Goal: Task Accomplishment & Management: Use online tool/utility

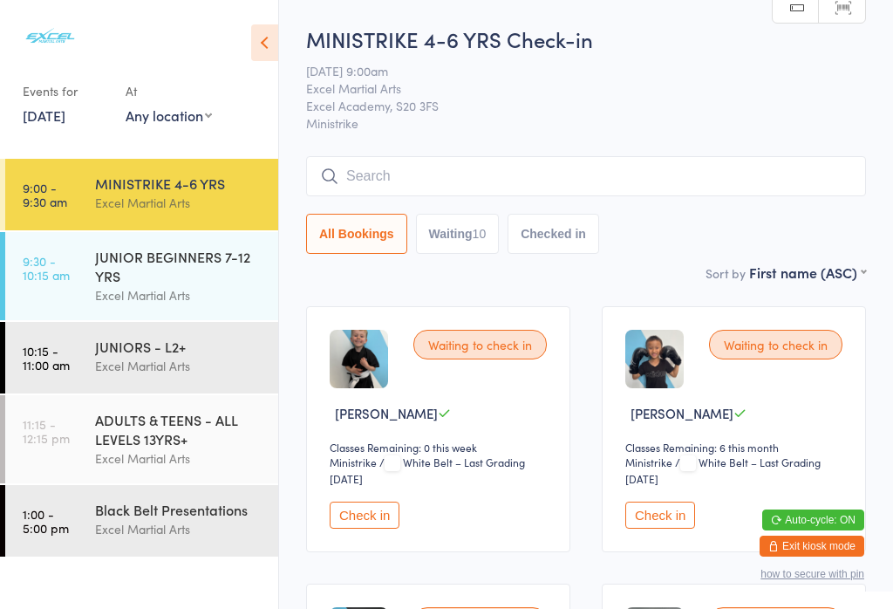
click at [467, 246] on button "Waiting 10" at bounding box center [458, 234] width 84 height 40
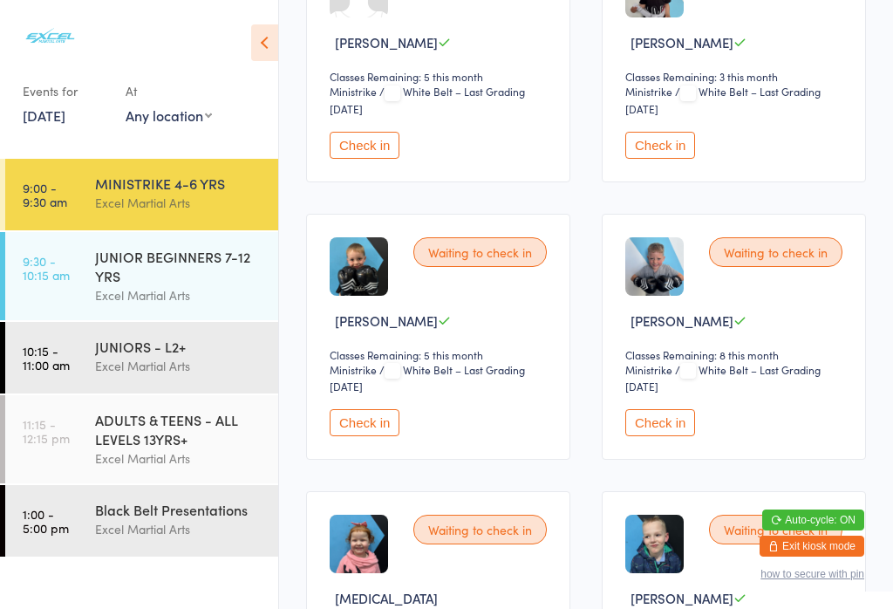
scroll to position [930, 0]
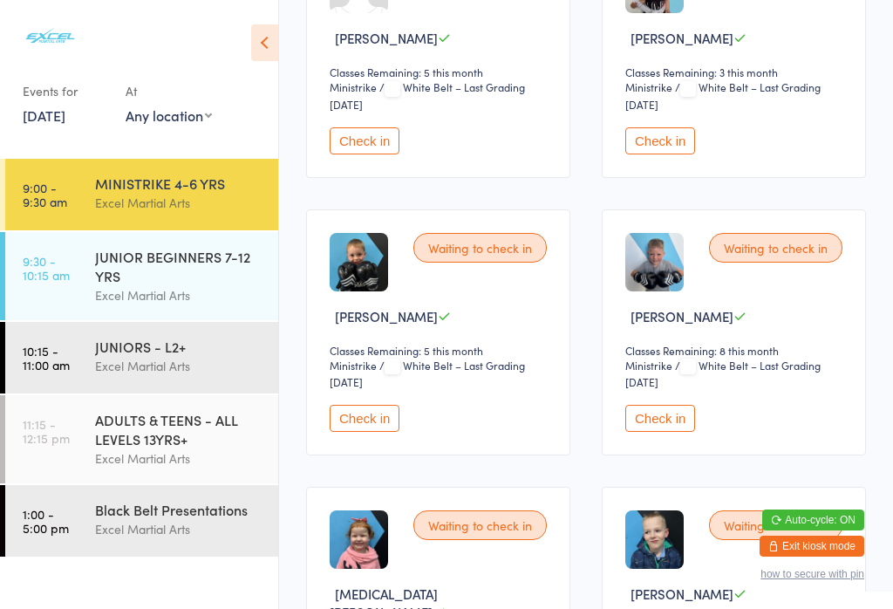
click at [358, 432] on button "Check in" at bounding box center [365, 418] width 70 height 27
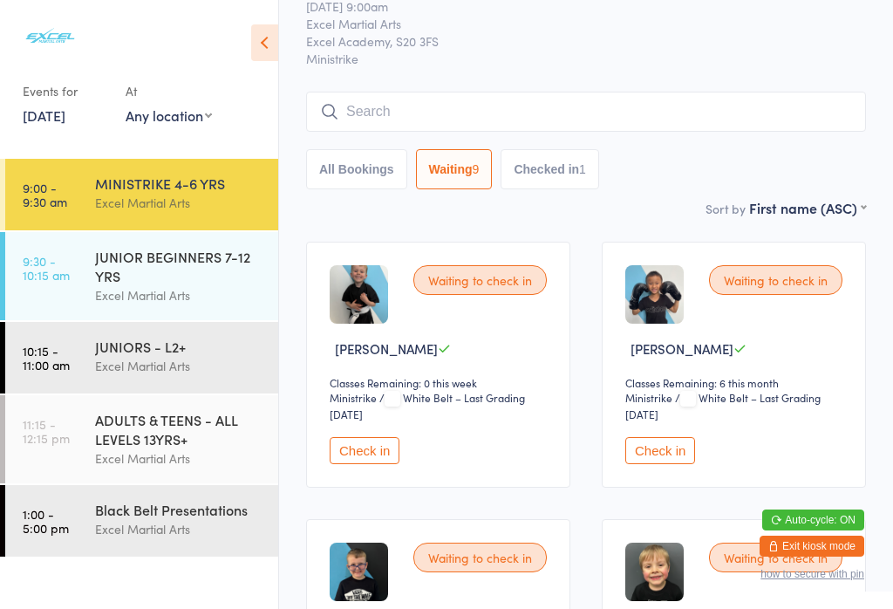
scroll to position [14, 0]
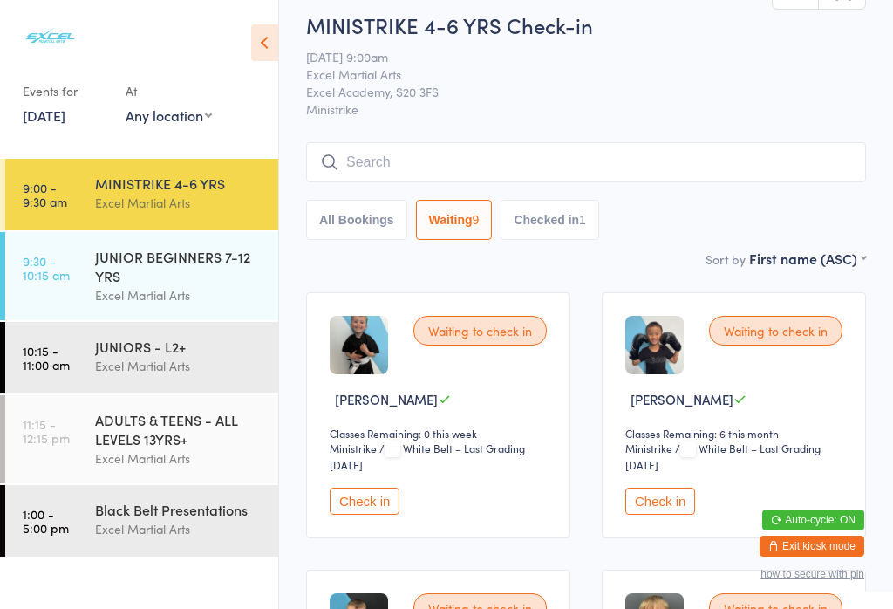
click at [430, 158] on input "search" at bounding box center [586, 162] width 560 height 40
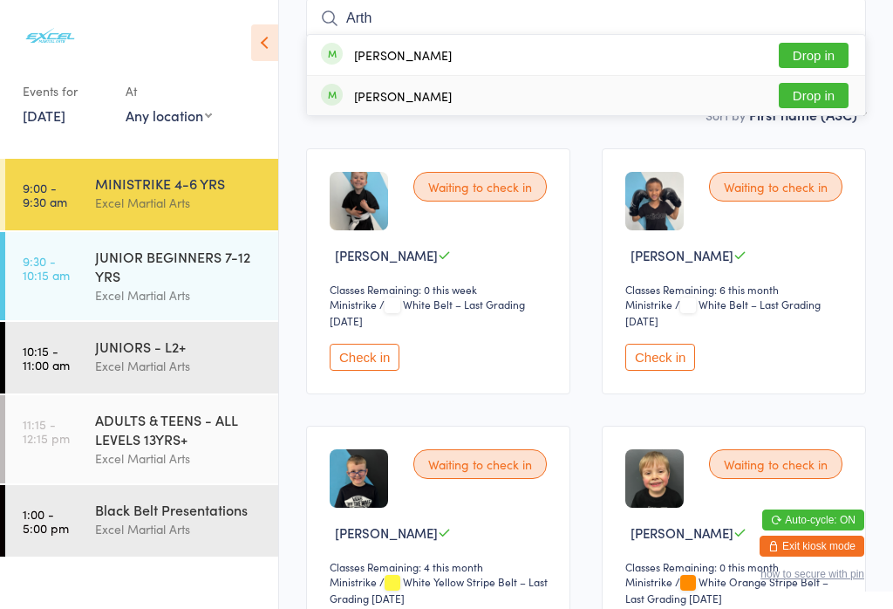
type input "Arth"
click at [440, 103] on div "[PERSON_NAME]" at bounding box center [403, 96] width 98 height 14
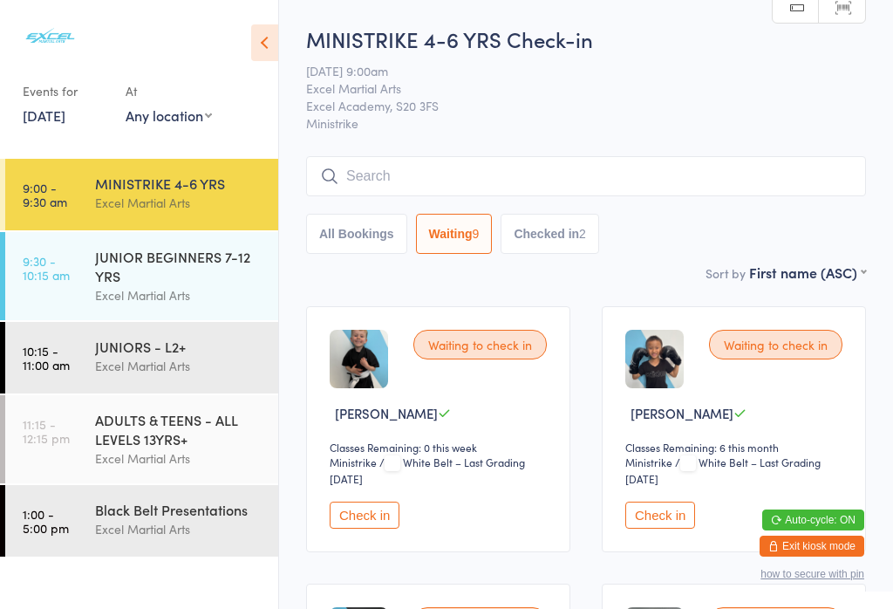
scroll to position [0, 0]
type input "Ar"
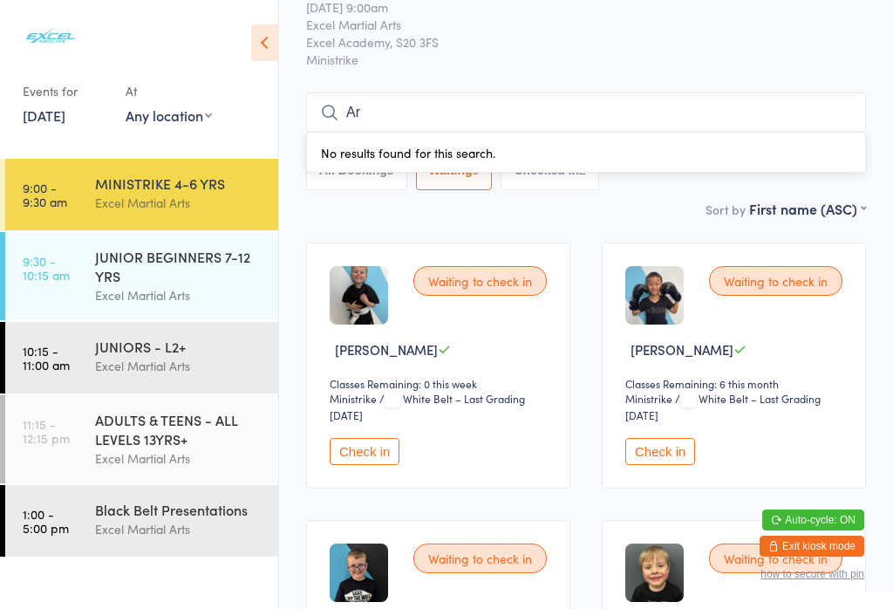
click at [235, 247] on div "JUNIOR BEGINNERS 7-12 YRS" at bounding box center [179, 266] width 168 height 38
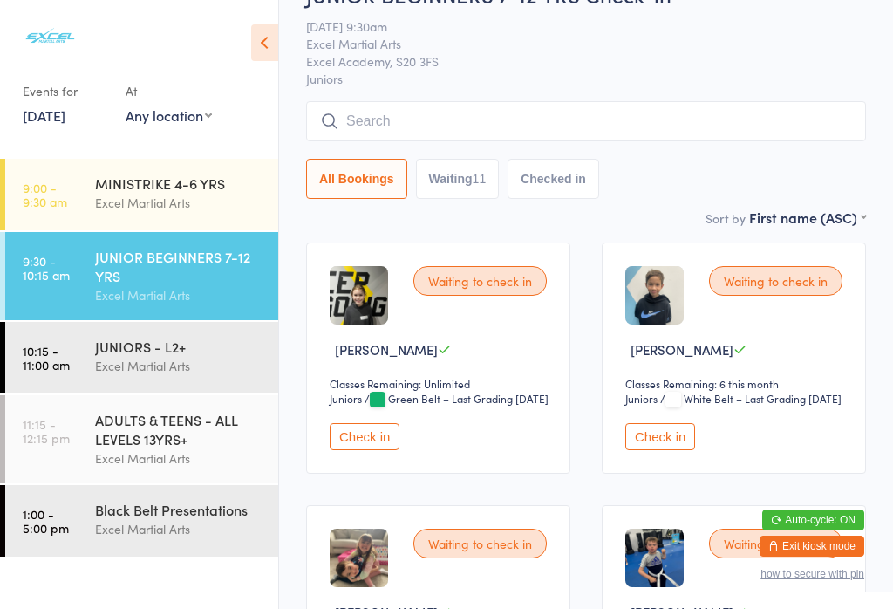
click at [401, 141] on input "search" at bounding box center [586, 121] width 560 height 40
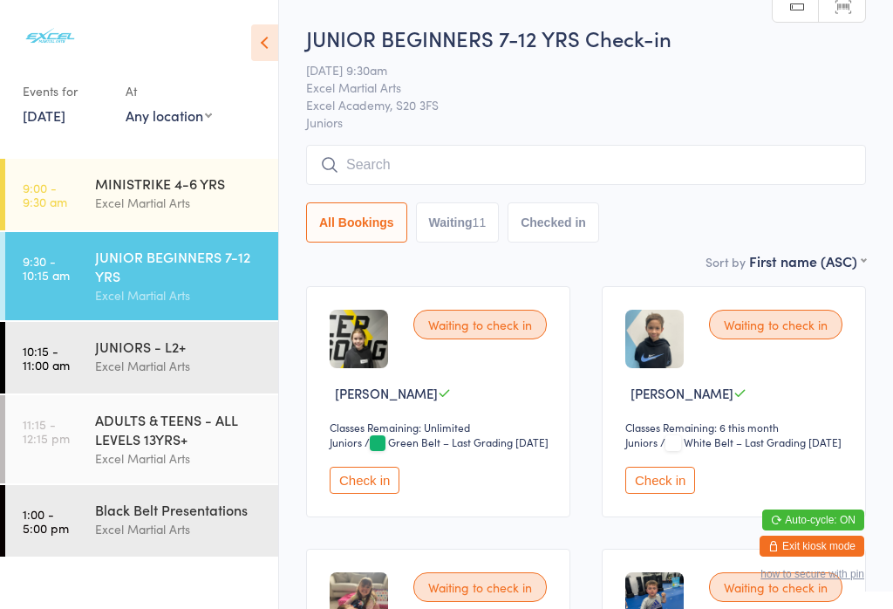
scroll to position [167, 0]
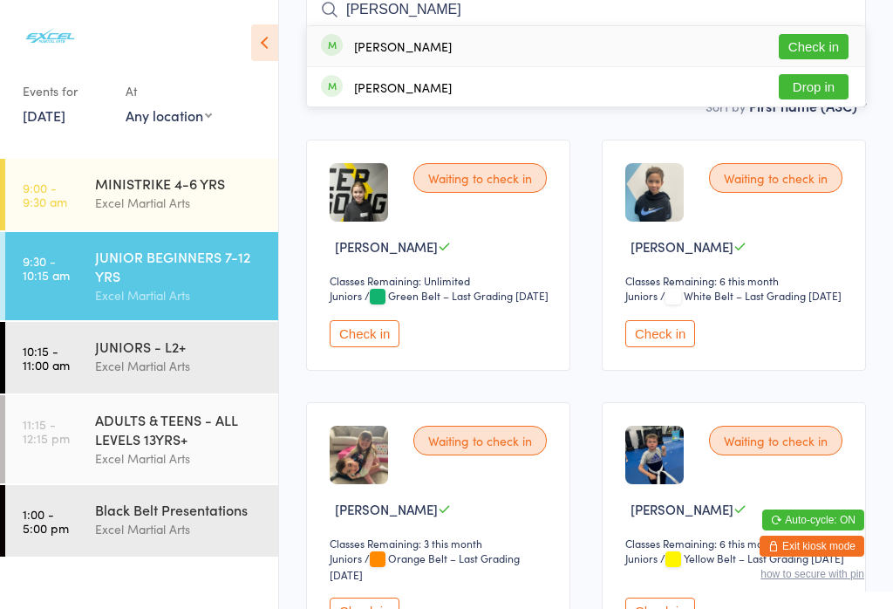
type input "[PERSON_NAME]"
click at [821, 92] on button "Drop in" at bounding box center [814, 86] width 70 height 25
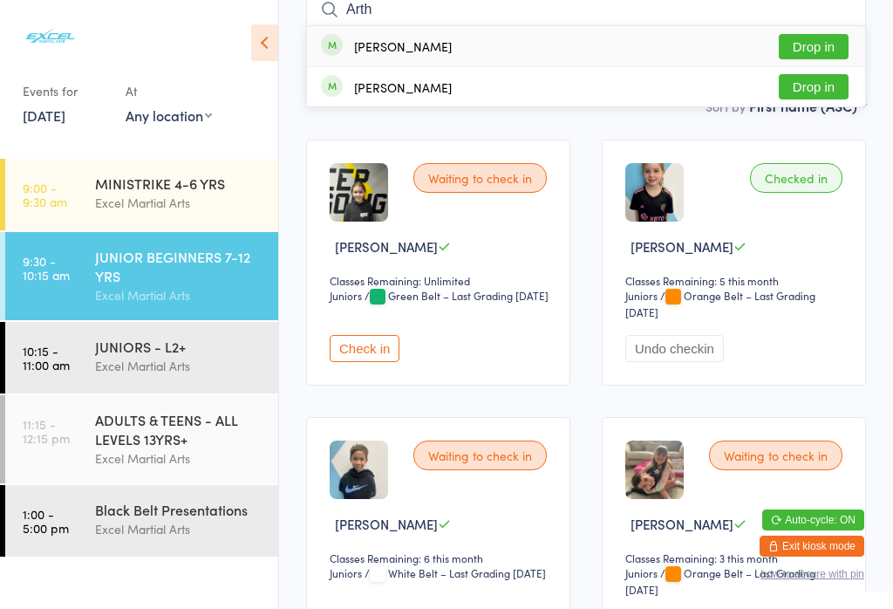
type input "Arth"
click at [828, 87] on button "Drop in" at bounding box center [814, 86] width 70 height 25
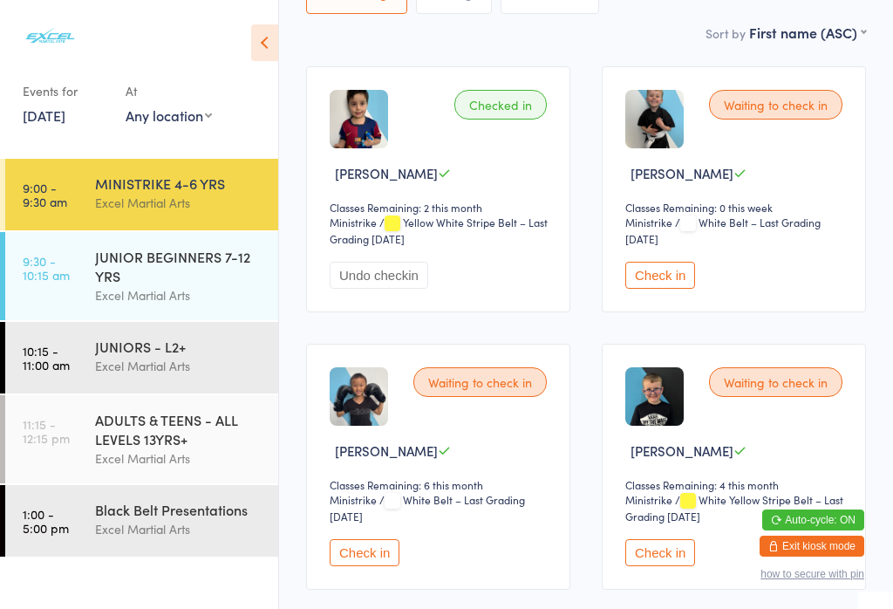
scroll to position [238, 0]
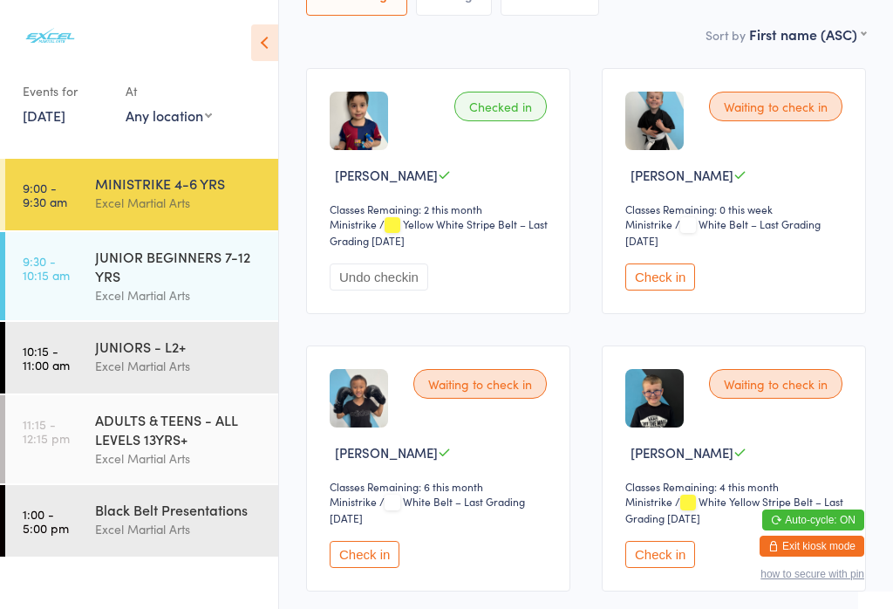
click at [167, 263] on div "JUNIOR BEGINNERS 7-12 YRS" at bounding box center [179, 266] width 168 height 38
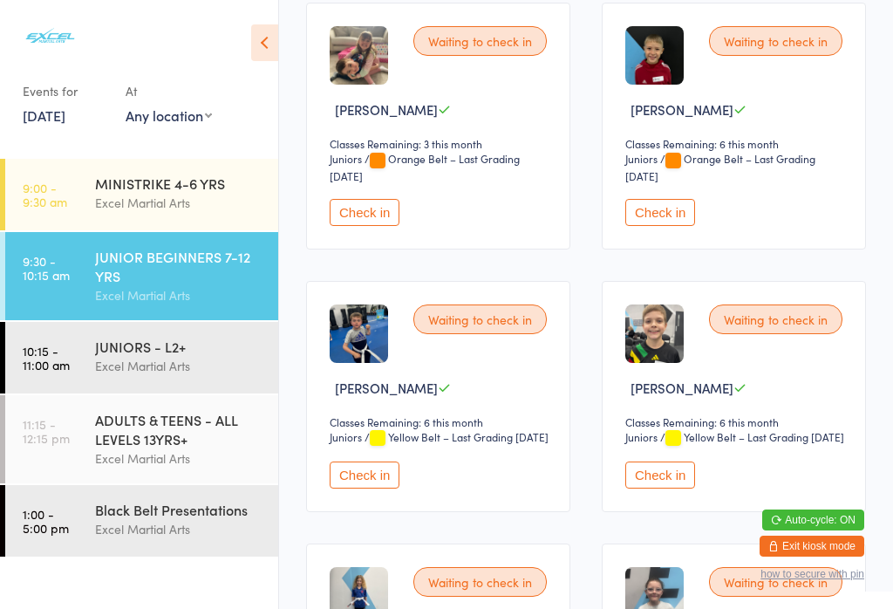
scroll to position [844, 0]
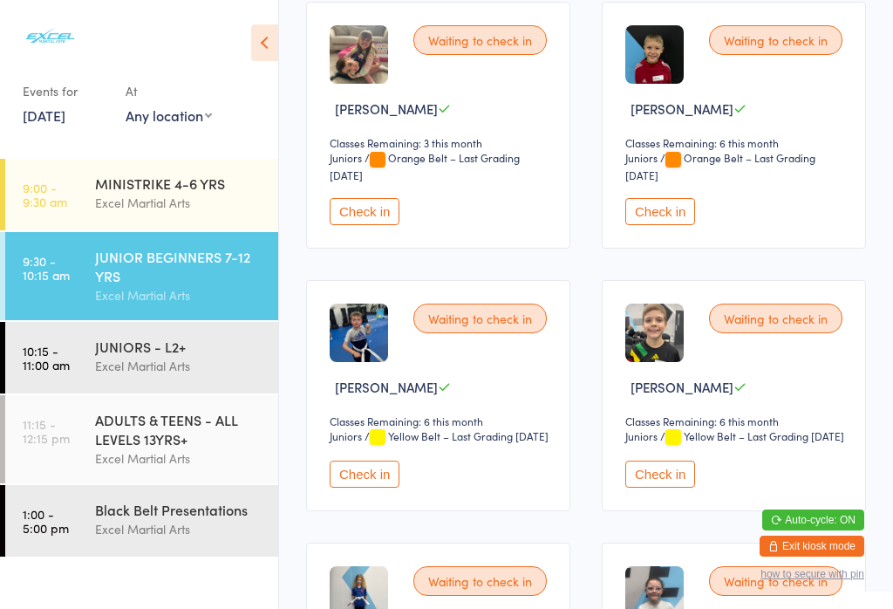
click at [654, 225] on button "Check in" at bounding box center [660, 211] width 70 height 27
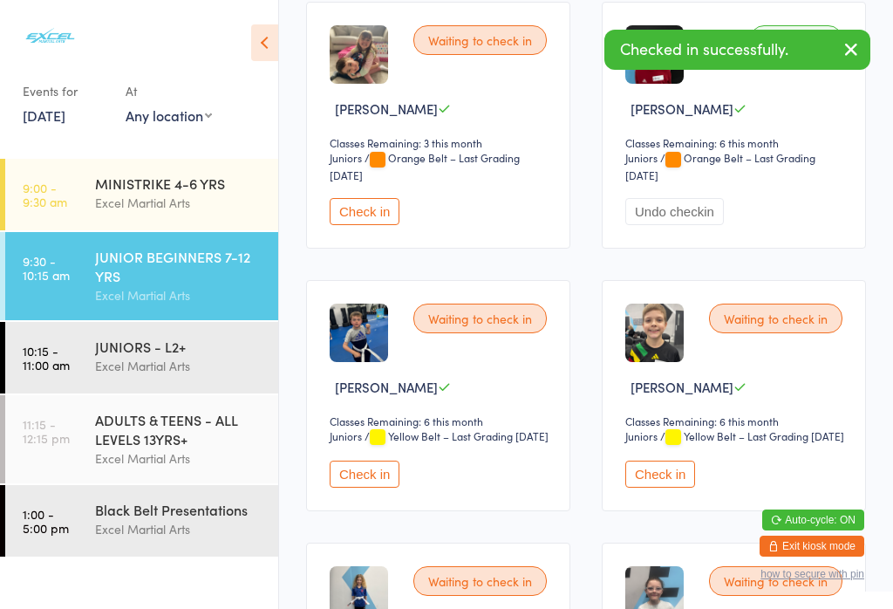
click at [161, 187] on div "MINISTRIKE 4-6 YRS" at bounding box center [179, 183] width 168 height 19
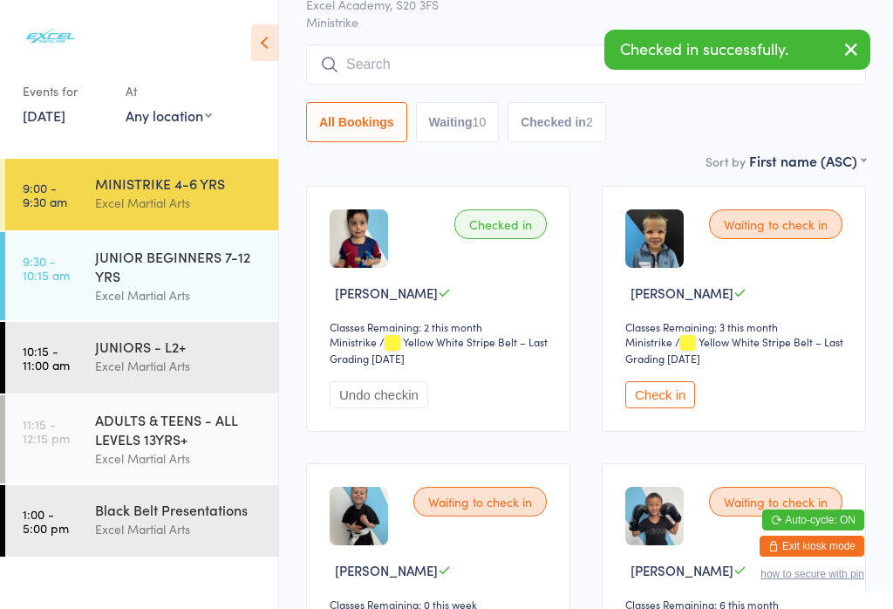
scroll to position [121, 0]
click at [660, 396] on button "Check in" at bounding box center [660, 393] width 70 height 27
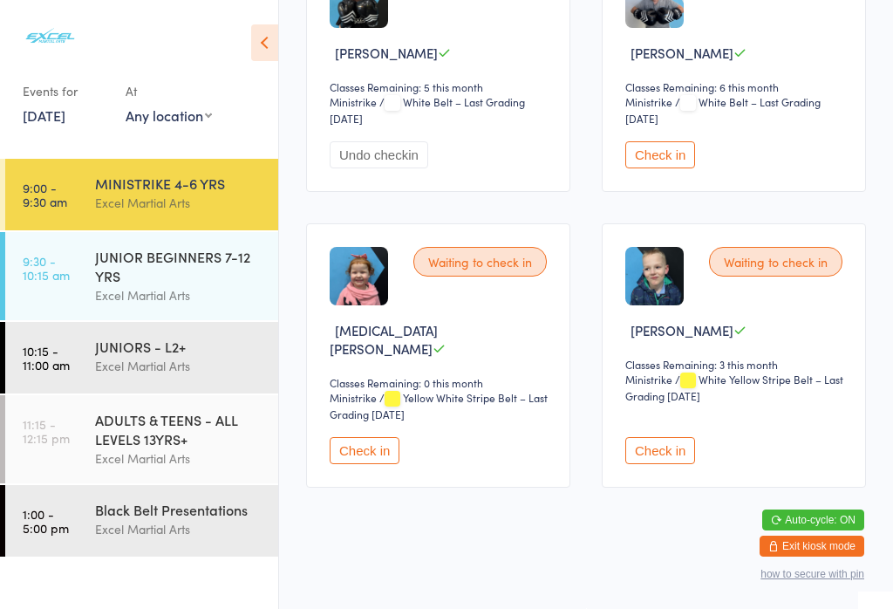
scroll to position [1470, 0]
click at [668, 464] on button "Check in" at bounding box center [660, 450] width 70 height 27
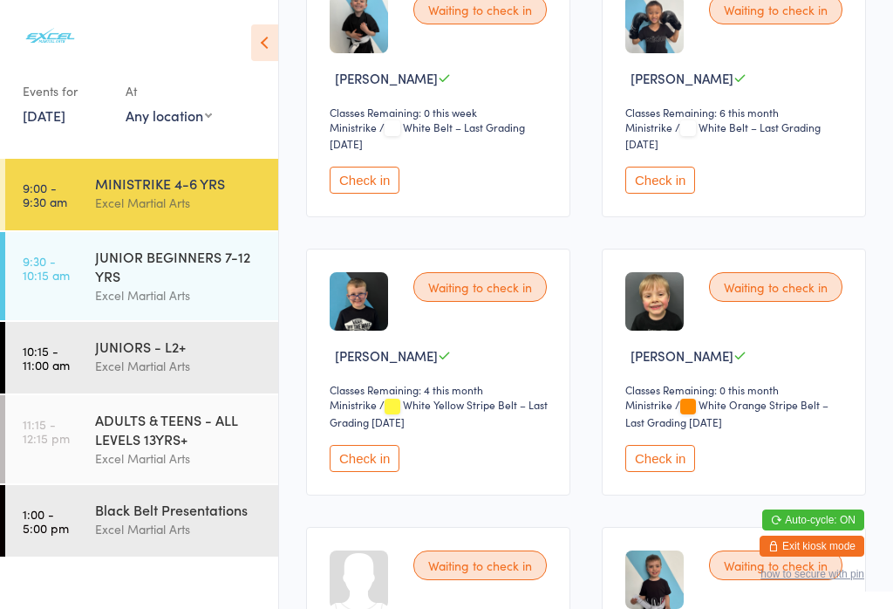
scroll to position [611, 0]
click at [664, 473] on button "Check in" at bounding box center [660, 459] width 70 height 27
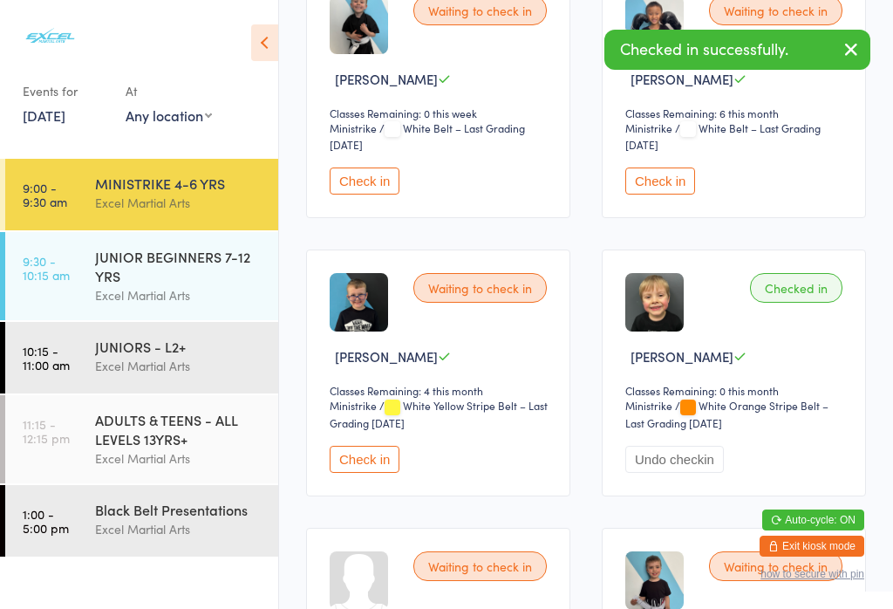
click at [78, 260] on link "9:30 - 10:15 am JUNIOR BEGINNERS 7-12 YRS Excel Martial Arts" at bounding box center [141, 276] width 273 height 88
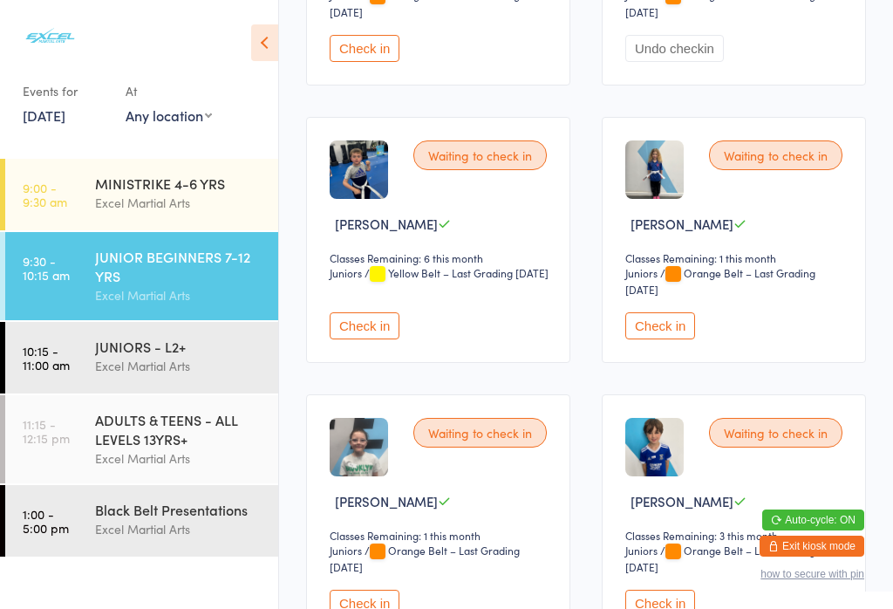
scroll to position [1009, 0]
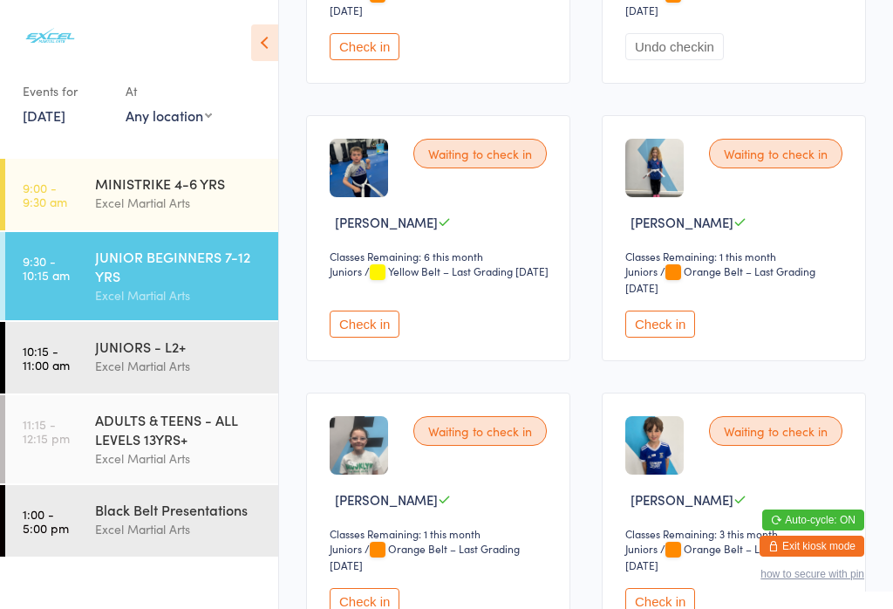
click at [675, 337] on button "Check in" at bounding box center [660, 323] width 70 height 27
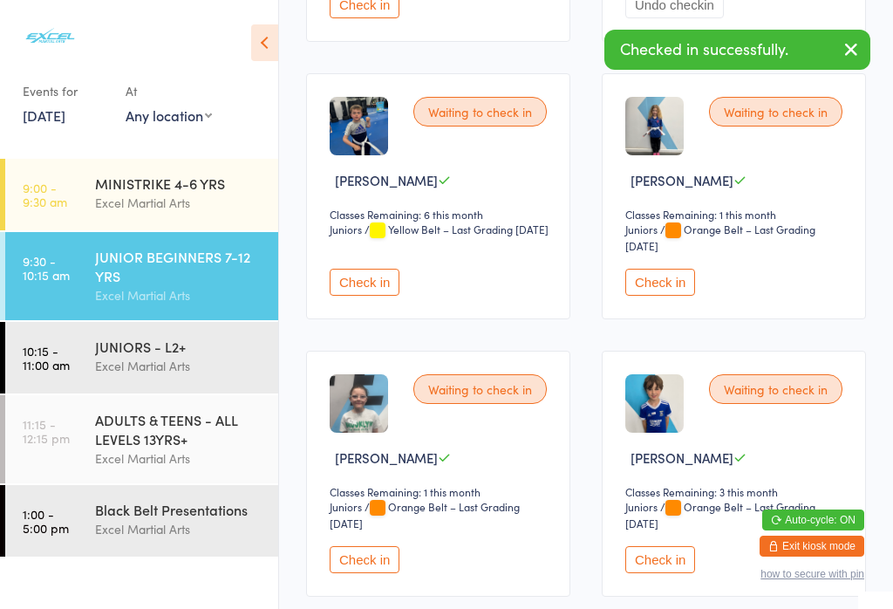
scroll to position [1146, 0]
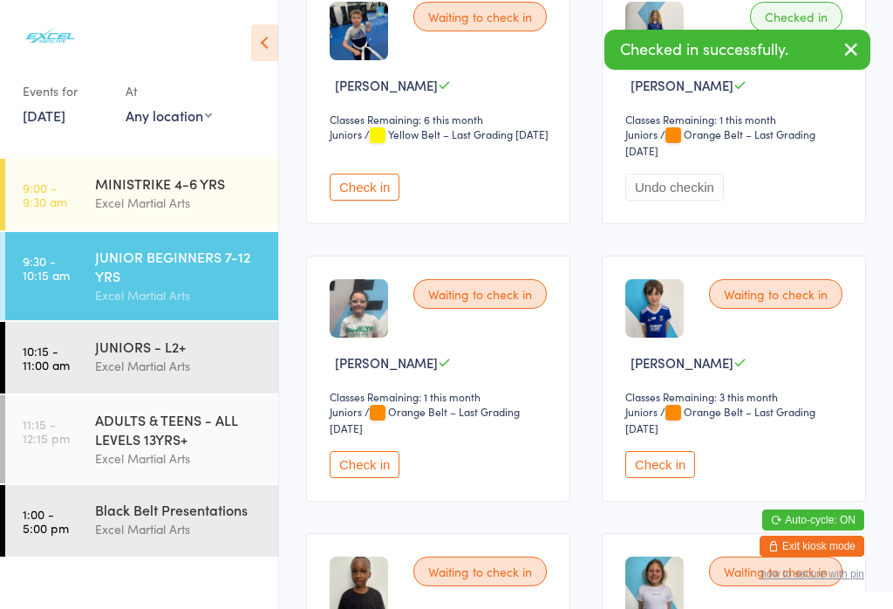
click at [368, 478] on button "Check in" at bounding box center [365, 464] width 70 height 27
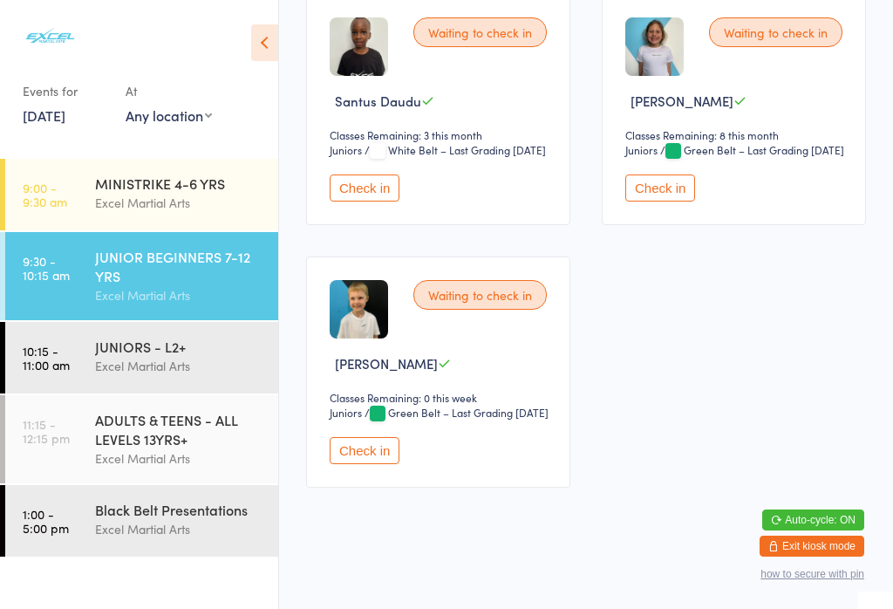
scroll to position [1689, 0]
click at [197, 360] on div "Excel Martial Arts" at bounding box center [179, 366] width 168 height 20
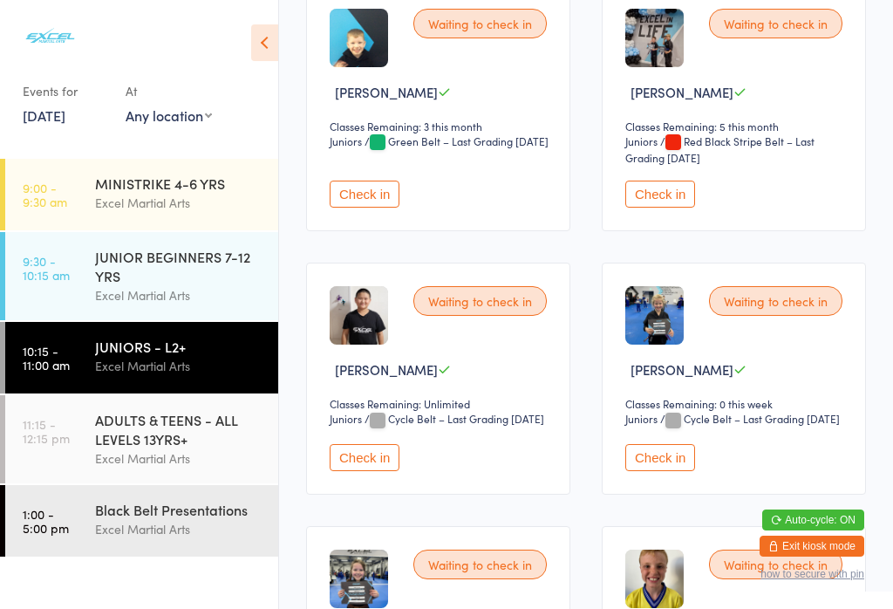
scroll to position [592, 0]
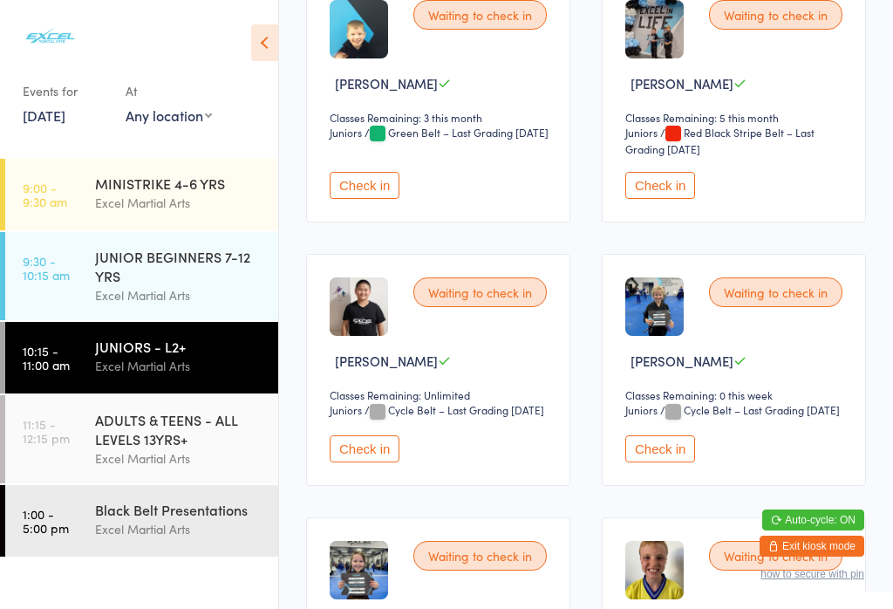
click at [209, 159] on div "MINISTRIKE 4-6 YRS Excel Martial Arts" at bounding box center [186, 193] width 183 height 69
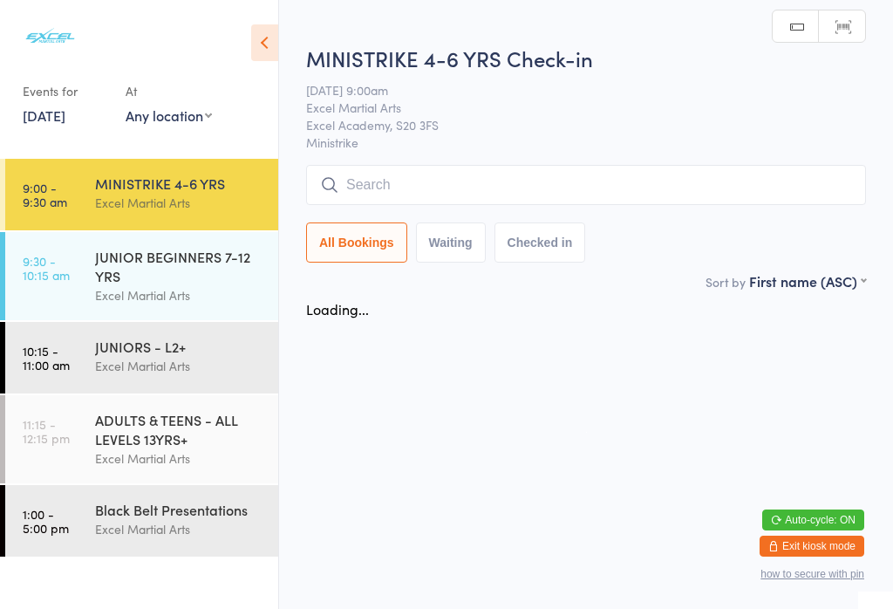
click at [215, 137] on html "You have now entered Kiosk Mode. Members will be able to check themselves in us…" at bounding box center [446, 304] width 893 height 609
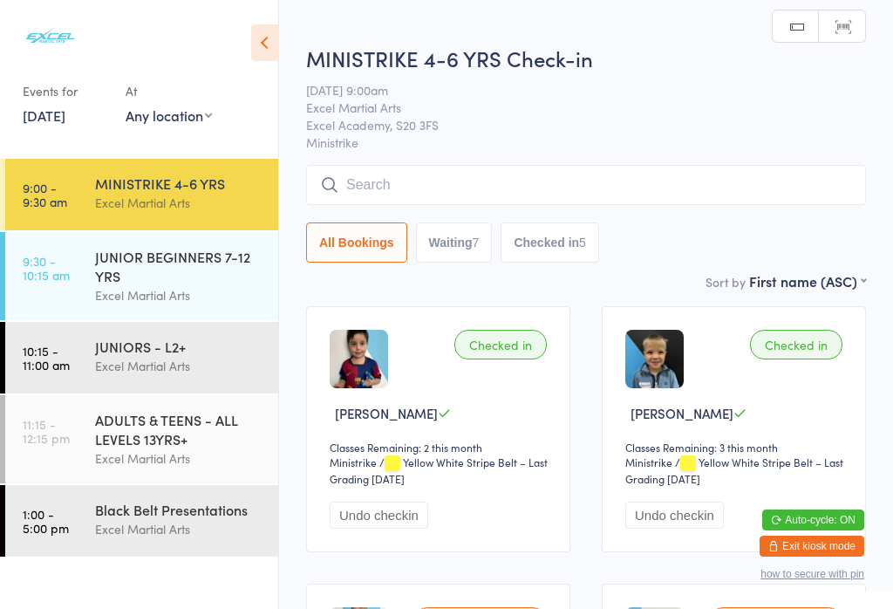
click at [220, 178] on div "MINISTRIKE 4-6 YRS" at bounding box center [179, 183] width 168 height 19
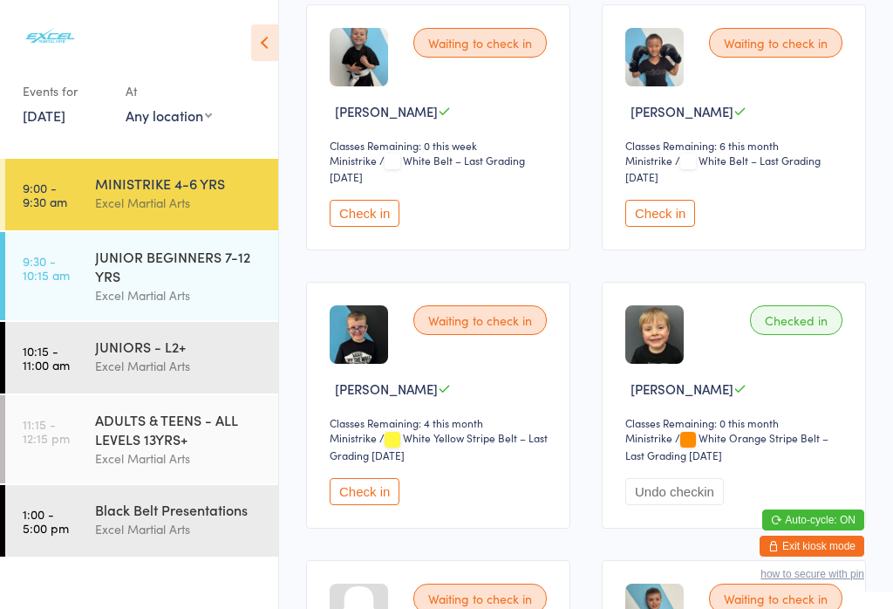
scroll to position [589, 0]
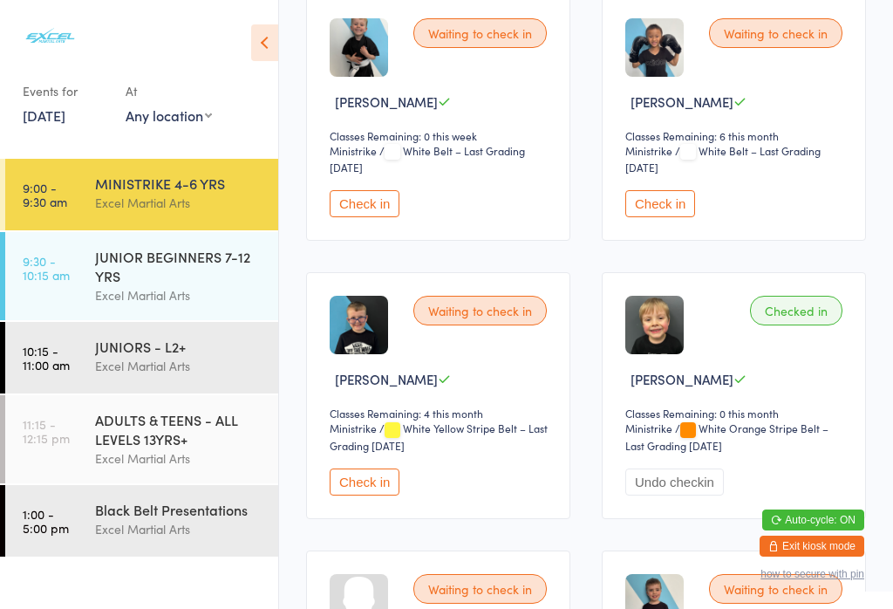
click at [367, 495] on button "Check in" at bounding box center [365, 481] width 70 height 27
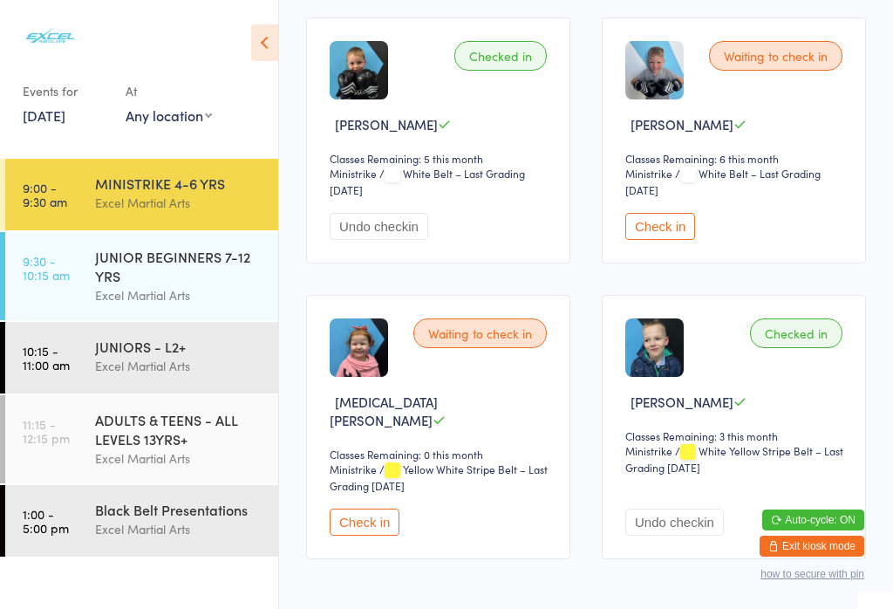
scroll to position [1398, 0]
click at [691, 241] on button "Check in" at bounding box center [660, 227] width 70 height 27
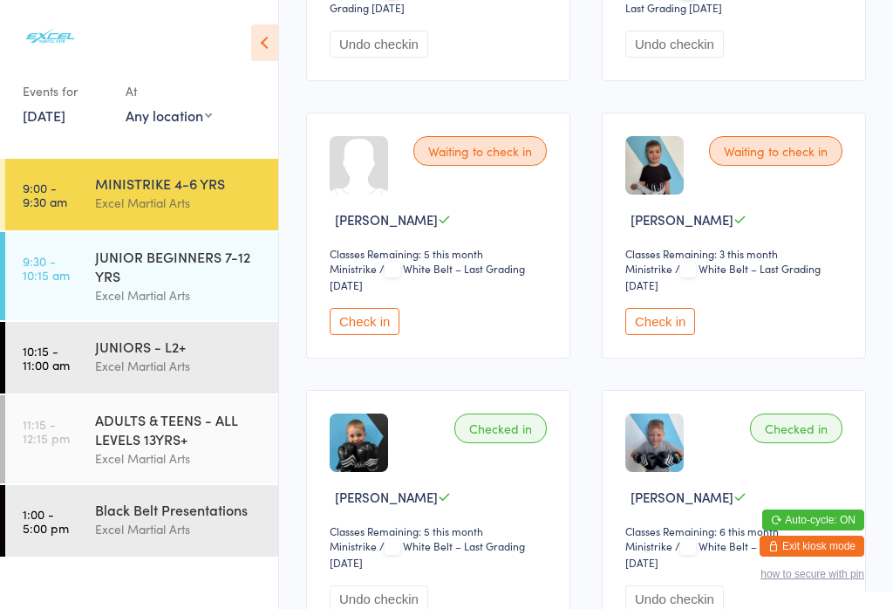
scroll to position [1028, 0]
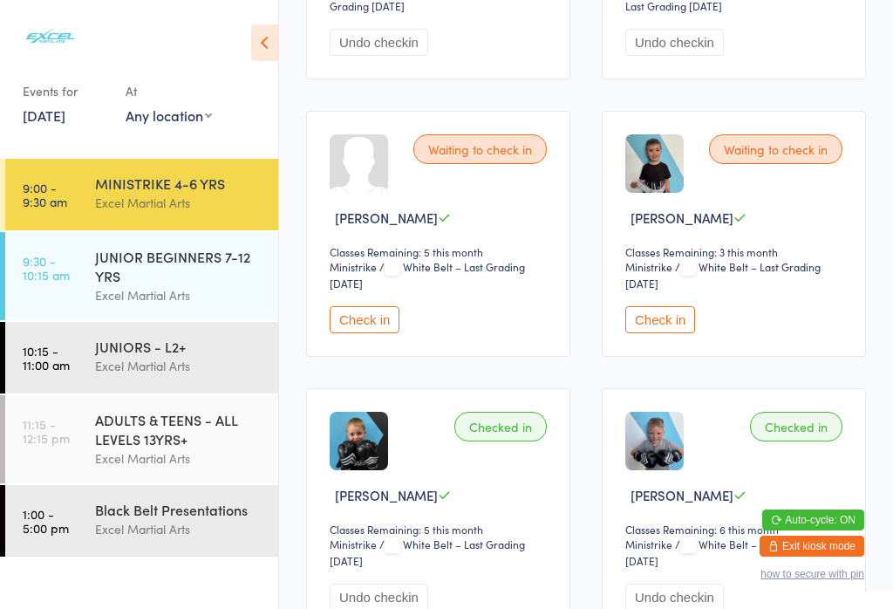
click at [670, 333] on button "Check in" at bounding box center [660, 319] width 70 height 27
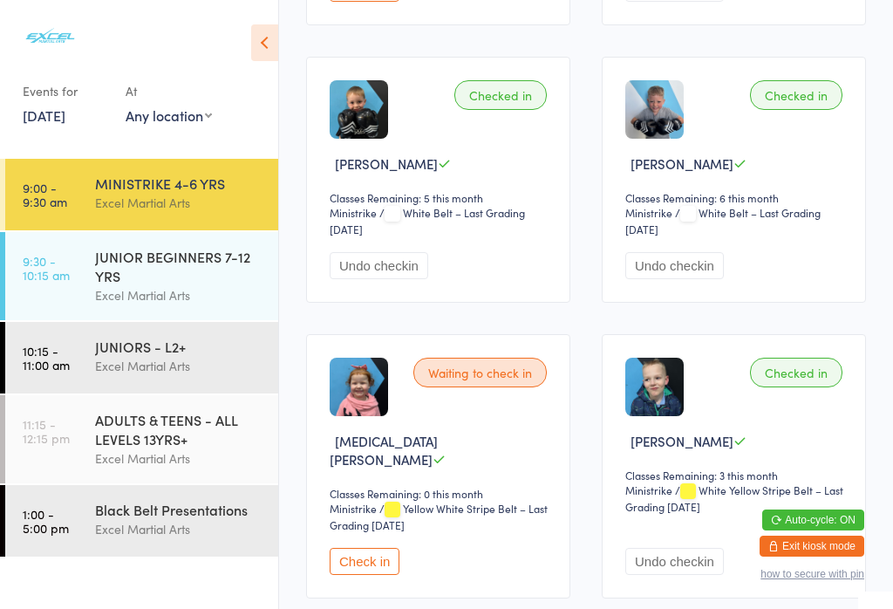
scroll to position [1362, 0]
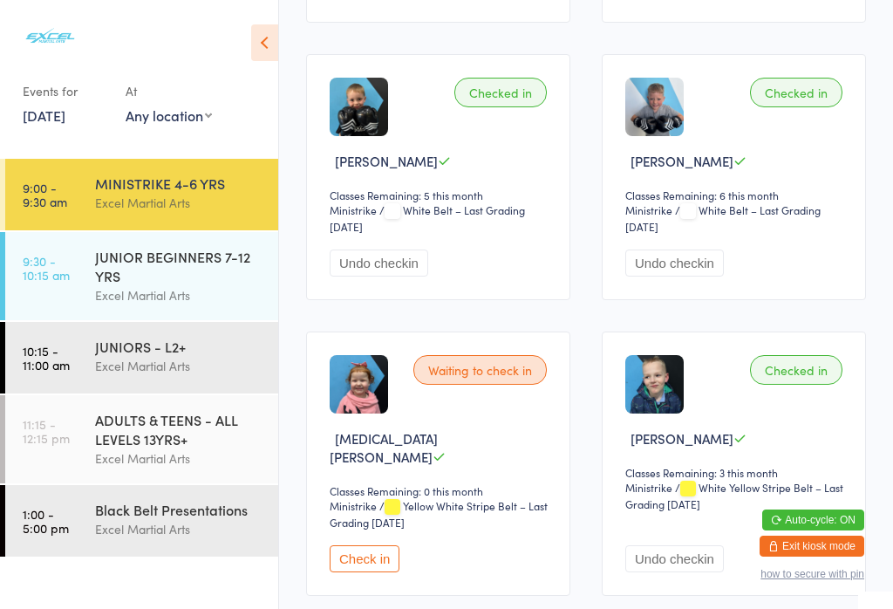
click at [394, 572] on button "Check in" at bounding box center [365, 558] width 70 height 27
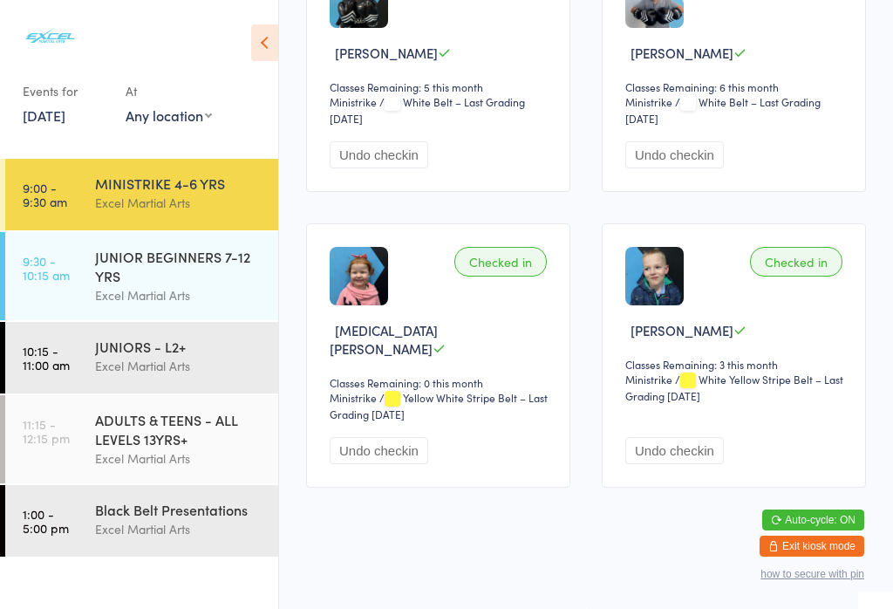
scroll to position [1470, 0]
click at [103, 190] on div "MINISTRIKE 4-6 YRS" at bounding box center [179, 183] width 168 height 19
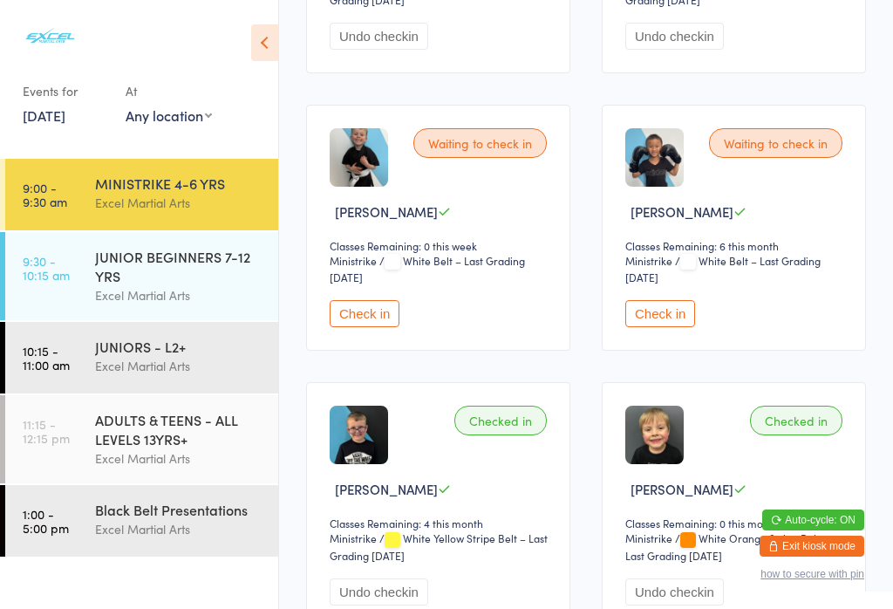
scroll to position [480, 0]
click at [363, 326] on button "Check in" at bounding box center [365, 312] width 70 height 27
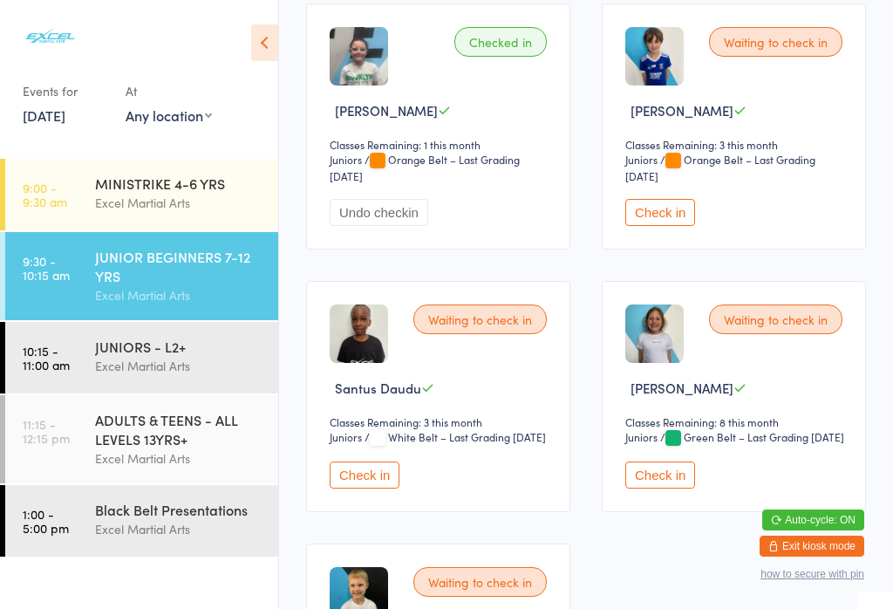
scroll to position [1402, 0]
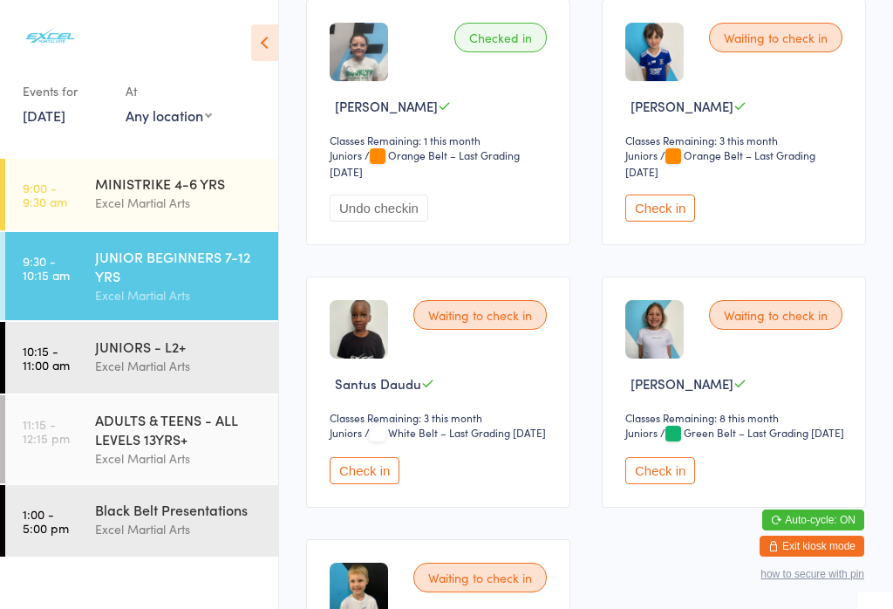
click at [690, 484] on button "Check in" at bounding box center [660, 470] width 70 height 27
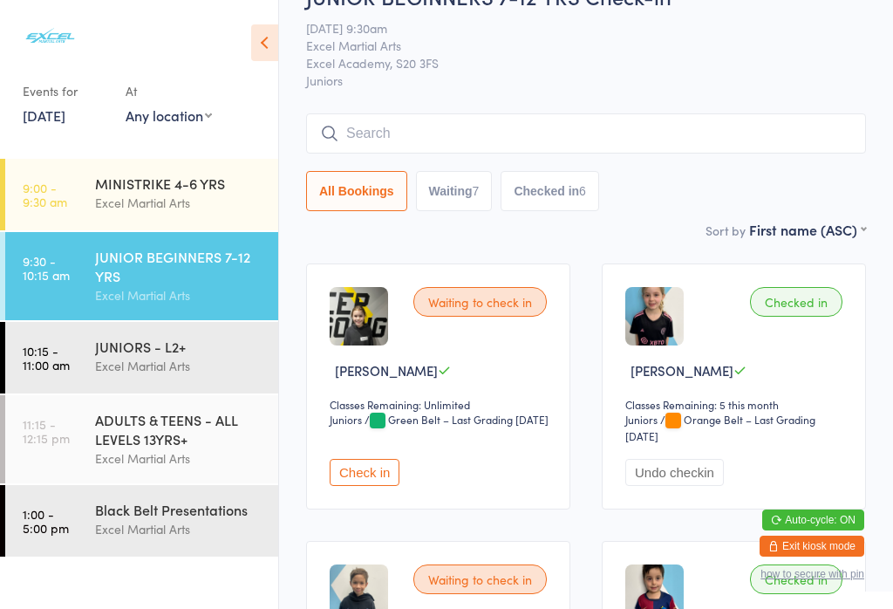
scroll to position [42, 0]
click at [358, 487] on button "Check in" at bounding box center [365, 473] width 70 height 27
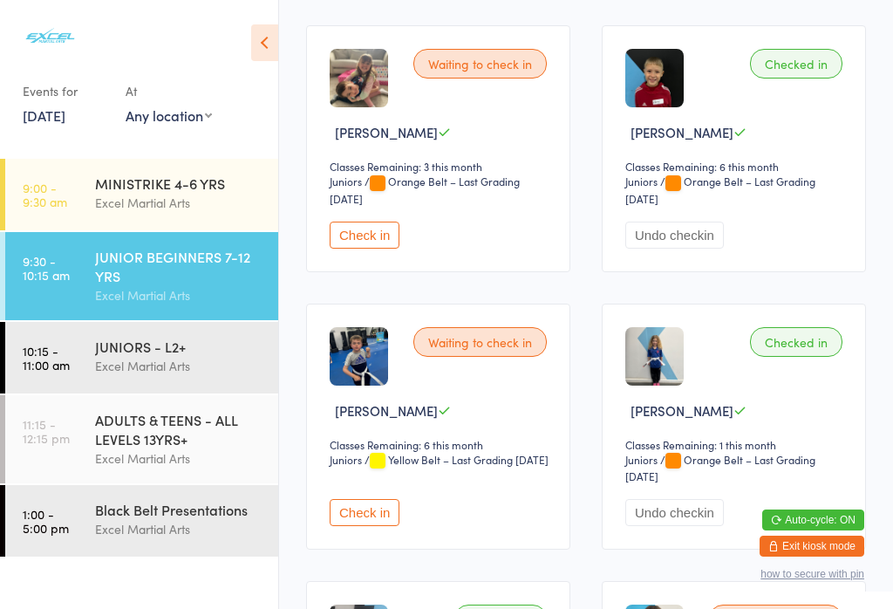
scroll to position [820, 0]
click at [357, 527] on button "Check in" at bounding box center [365, 513] width 70 height 27
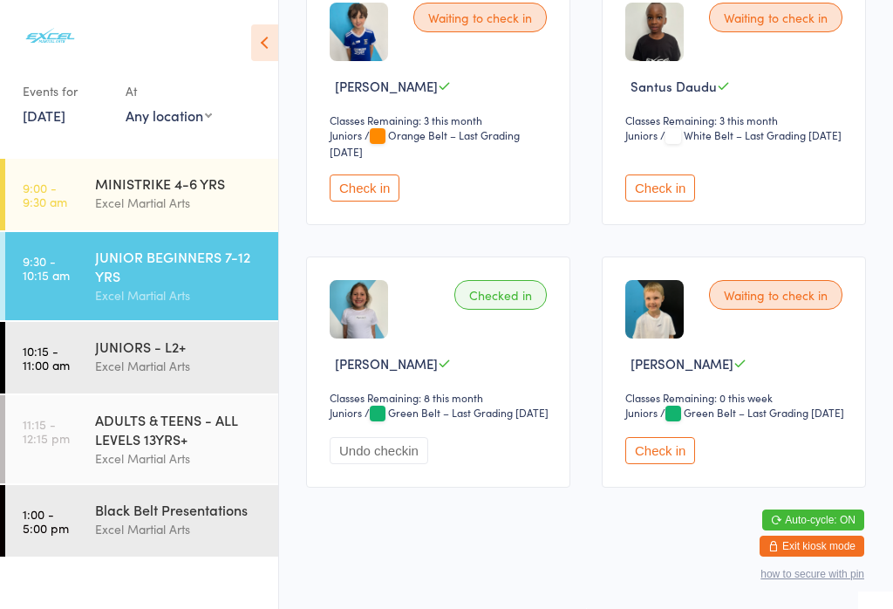
scroll to position [1754, 0]
click at [668, 464] on button "Check in" at bounding box center [660, 450] width 70 height 27
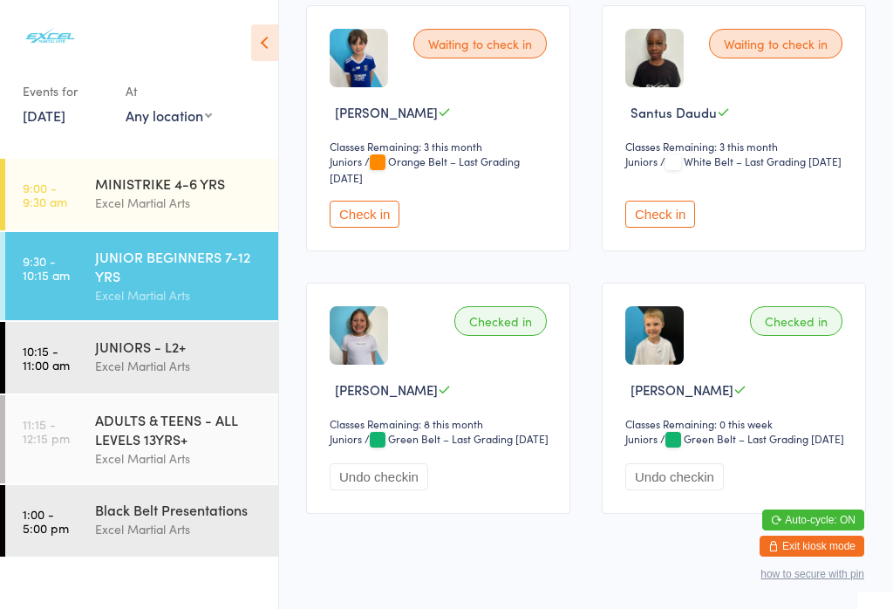
scroll to position [1674, 0]
click at [367, 227] on button "Check in" at bounding box center [365, 213] width 70 height 27
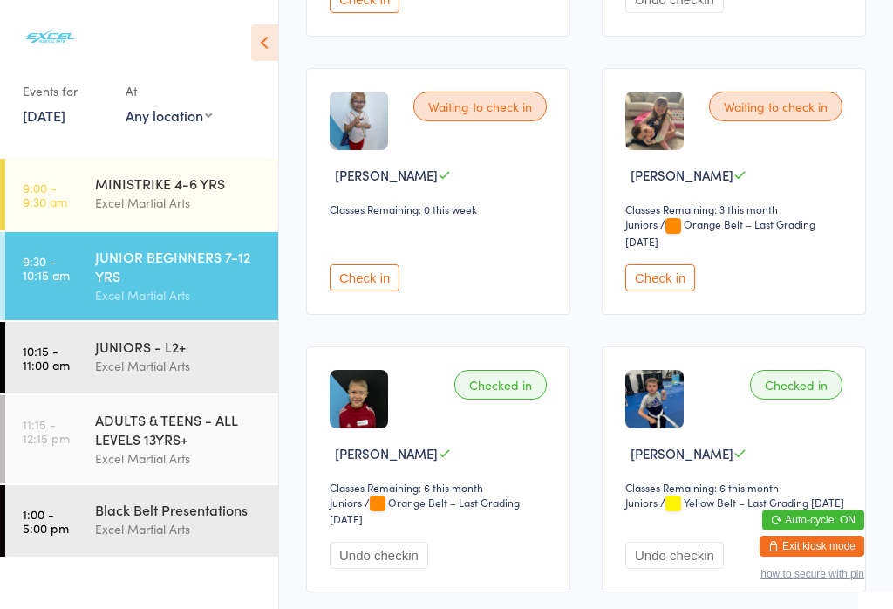
scroll to position [776, 0]
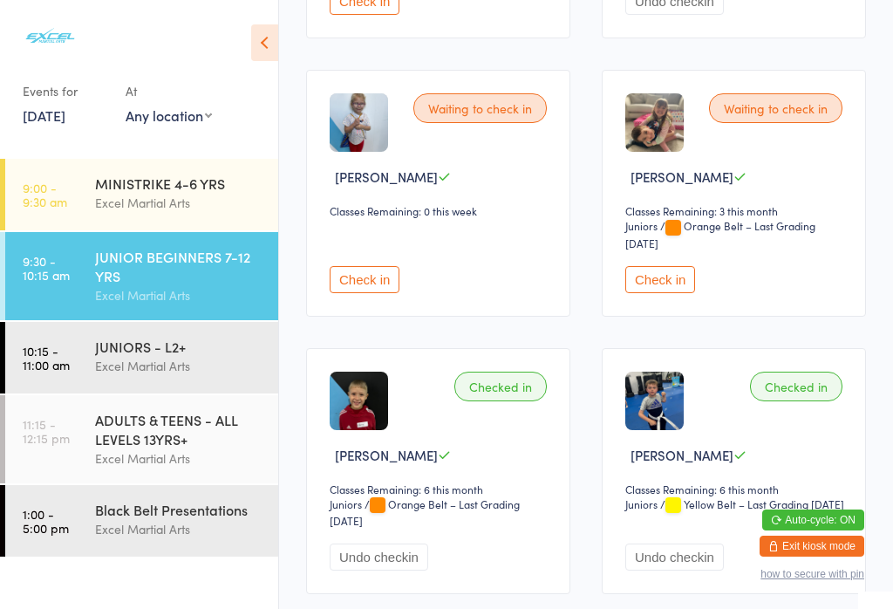
click at [669, 293] on button "Check in" at bounding box center [660, 279] width 70 height 27
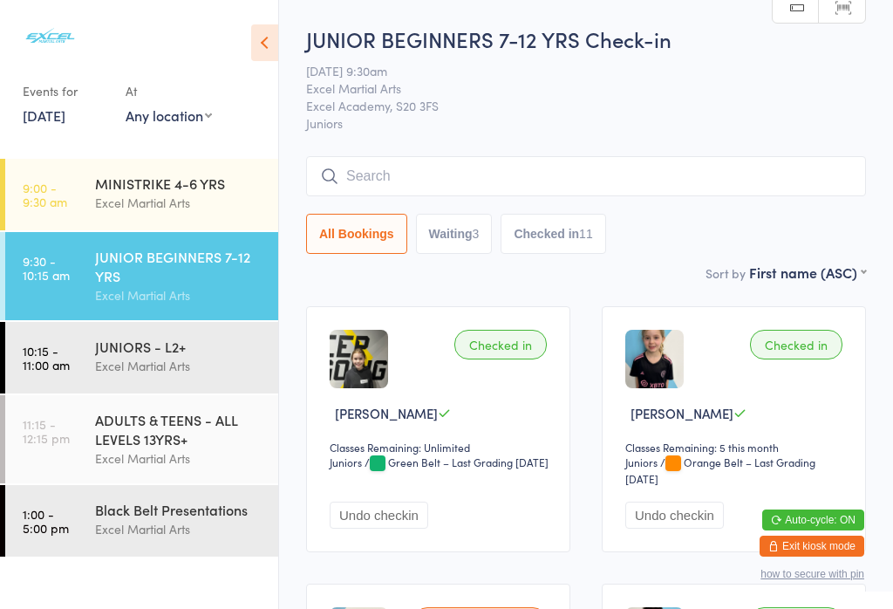
scroll to position [0, 0]
click at [412, 194] on input "search" at bounding box center [586, 176] width 560 height 40
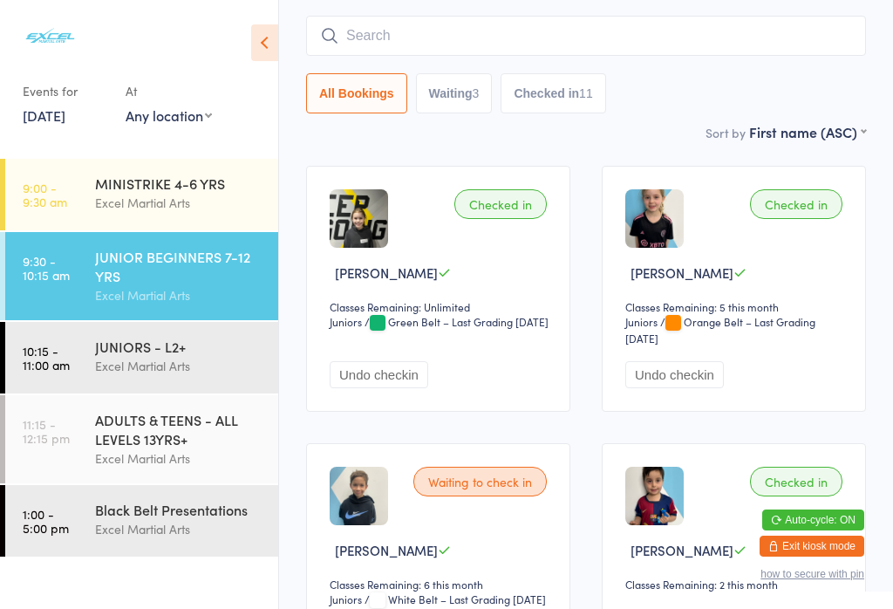
click at [389, 16] on input "search" at bounding box center [586, 36] width 560 height 40
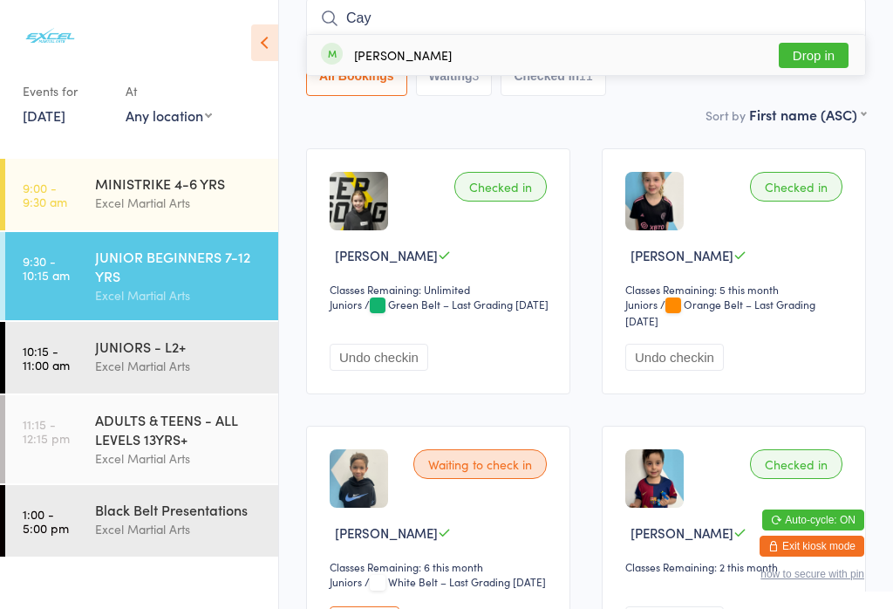
type input "Cay"
click at [811, 54] on button "Drop in" at bounding box center [814, 55] width 70 height 25
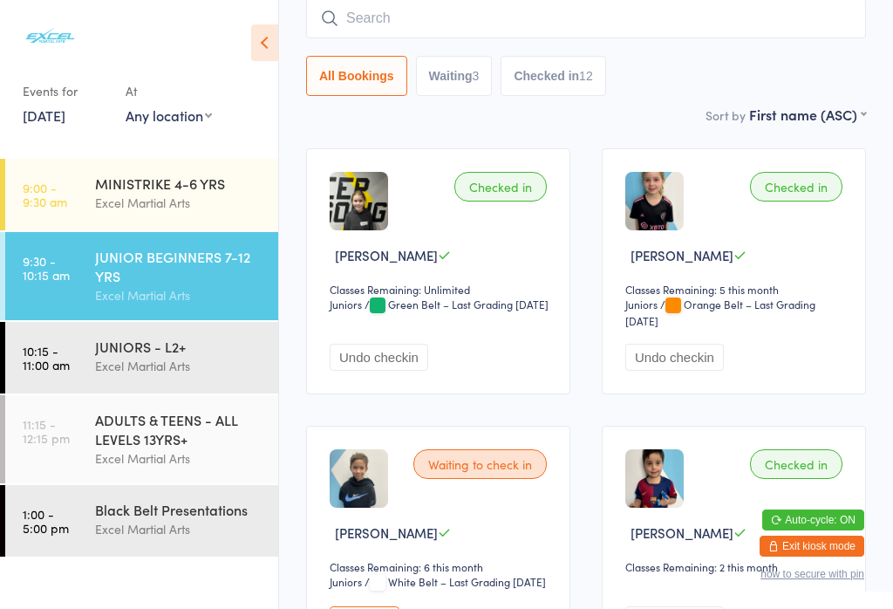
click at [177, 174] on div "MINISTRIKE 4-6 YRS" at bounding box center [179, 183] width 168 height 19
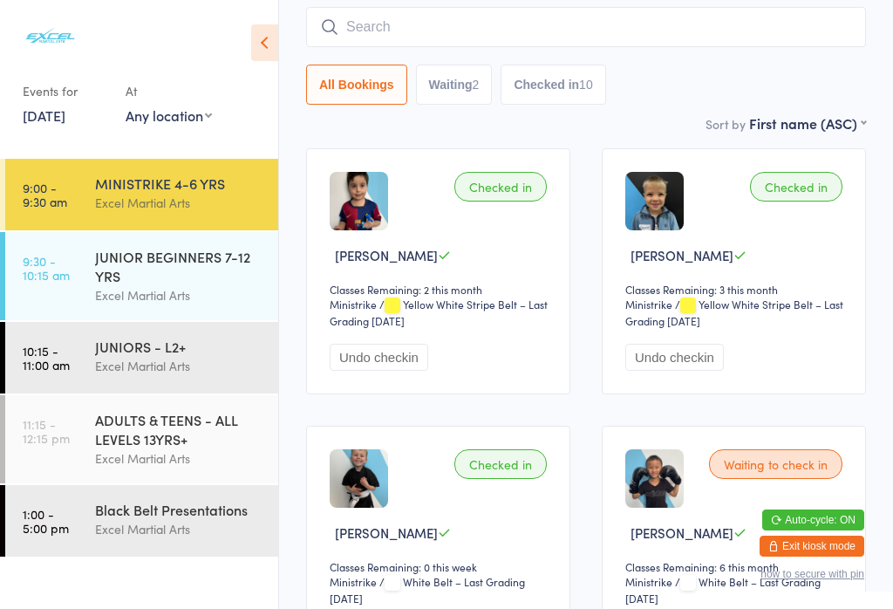
click at [181, 271] on div "JUNIOR BEGINNERS 7-12 YRS" at bounding box center [179, 266] width 168 height 38
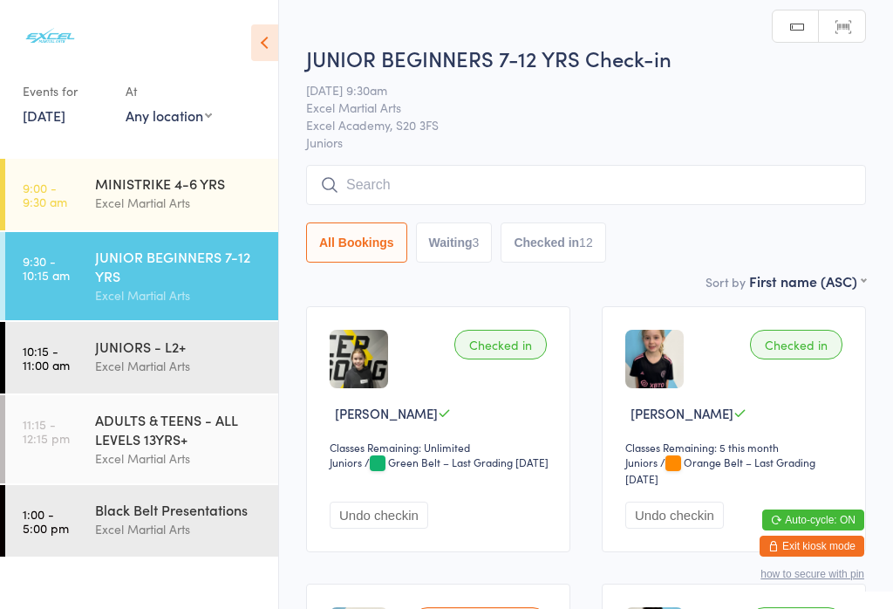
click at [774, 170] on input "search" at bounding box center [586, 185] width 560 height 40
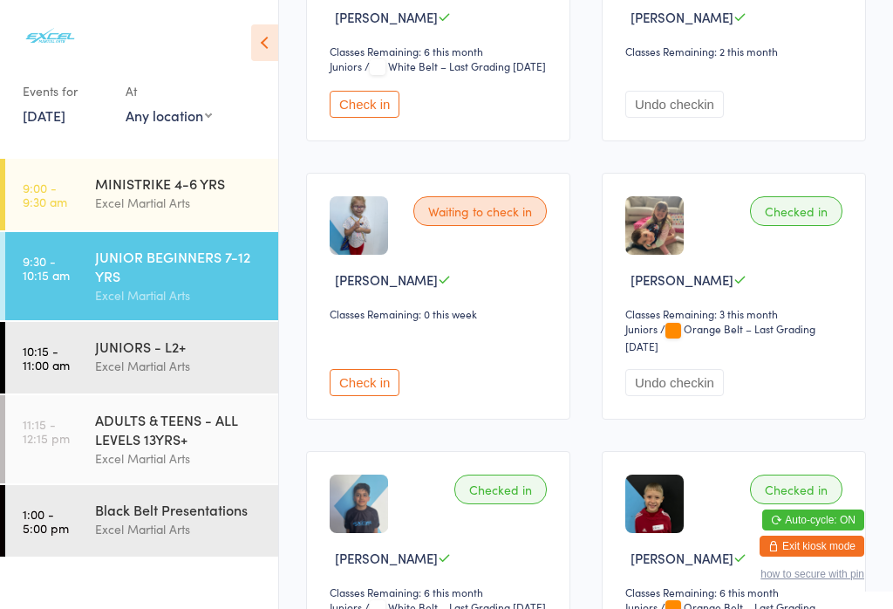
scroll to position [675, 0]
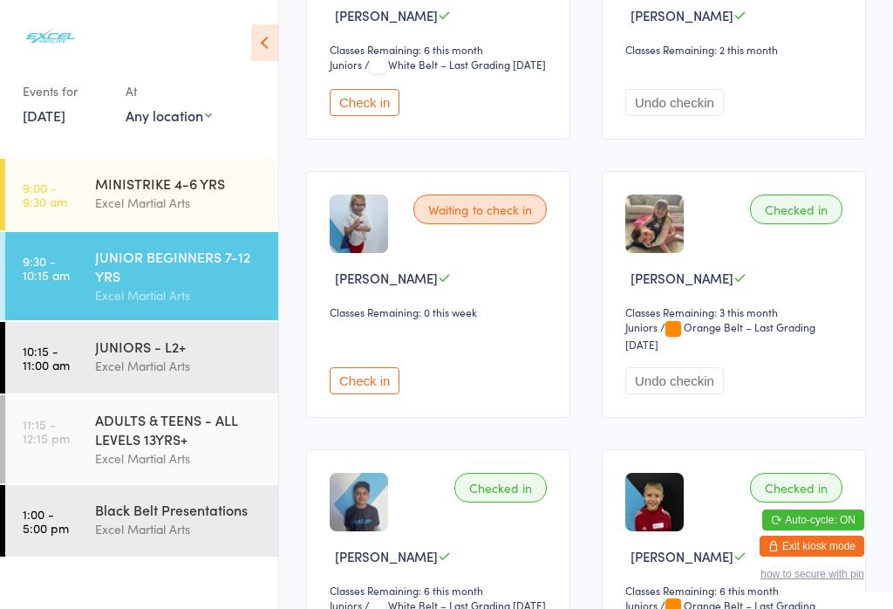
click at [356, 394] on button "Check in" at bounding box center [365, 380] width 70 height 27
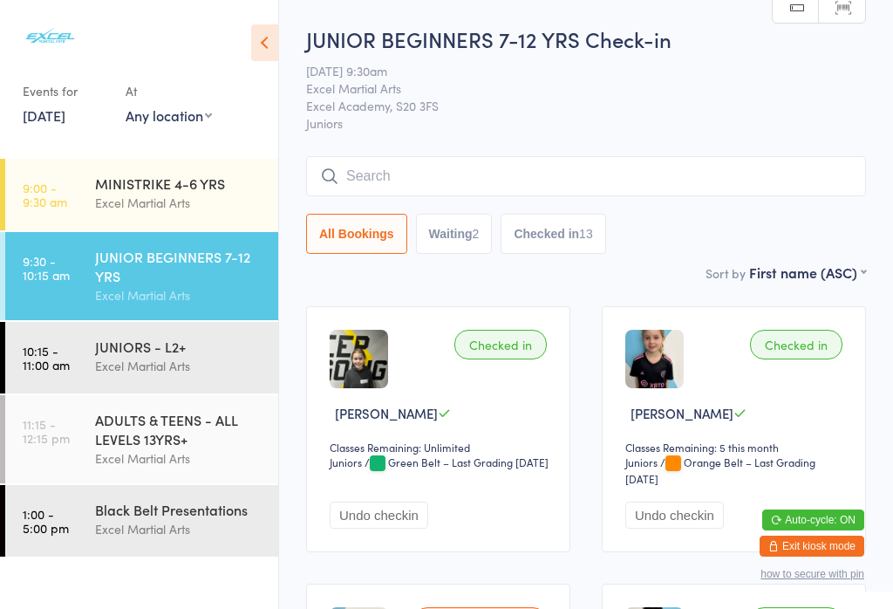
scroll to position [0, 0]
click at [533, 175] on input "search" at bounding box center [586, 176] width 560 height 40
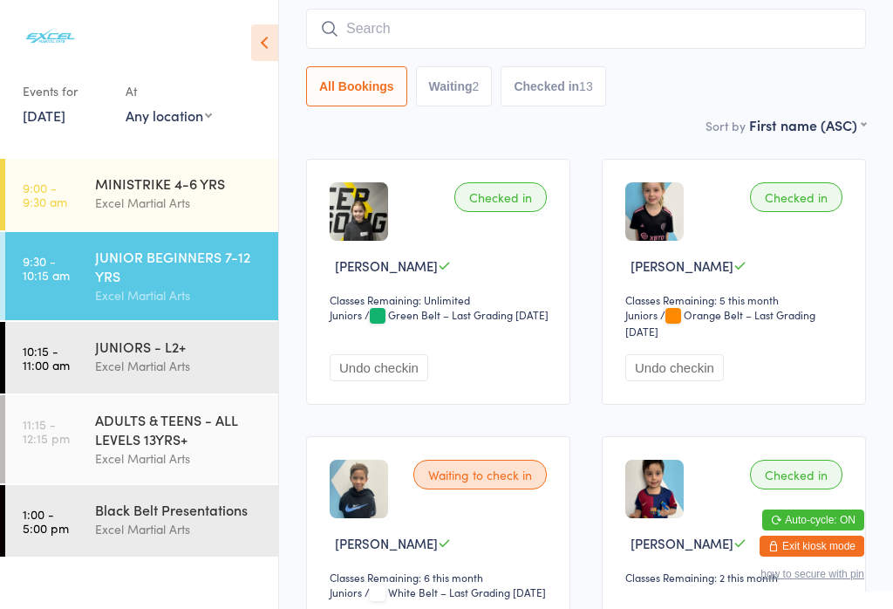
scroll to position [158, 0]
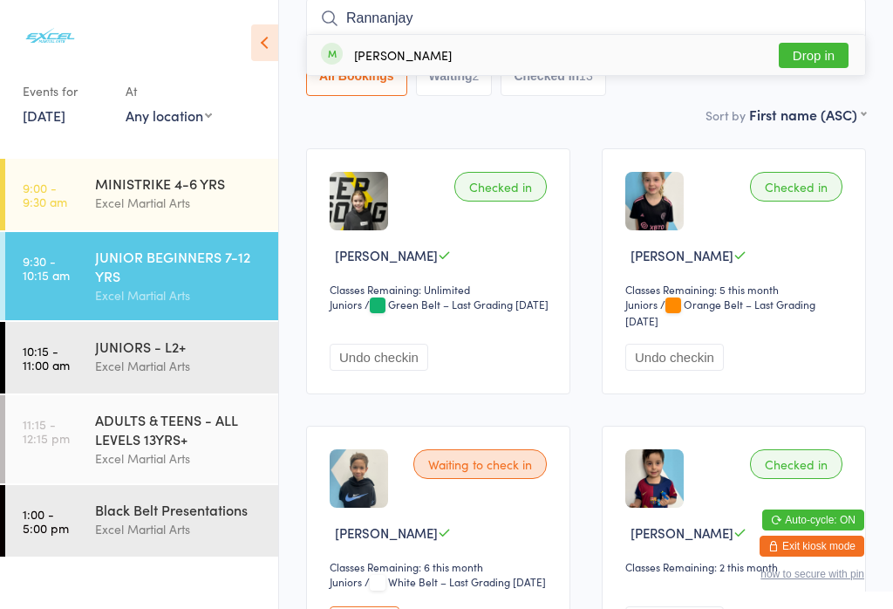
type input "Rannanjay"
click at [814, 49] on button "Drop in" at bounding box center [814, 55] width 70 height 25
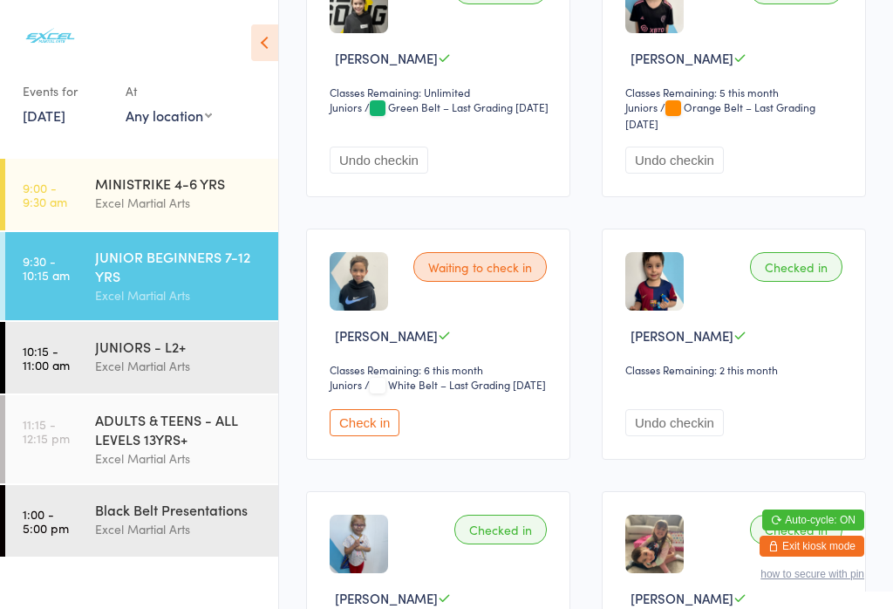
scroll to position [356, 0]
click at [359, 435] on button "Check in" at bounding box center [365, 421] width 70 height 27
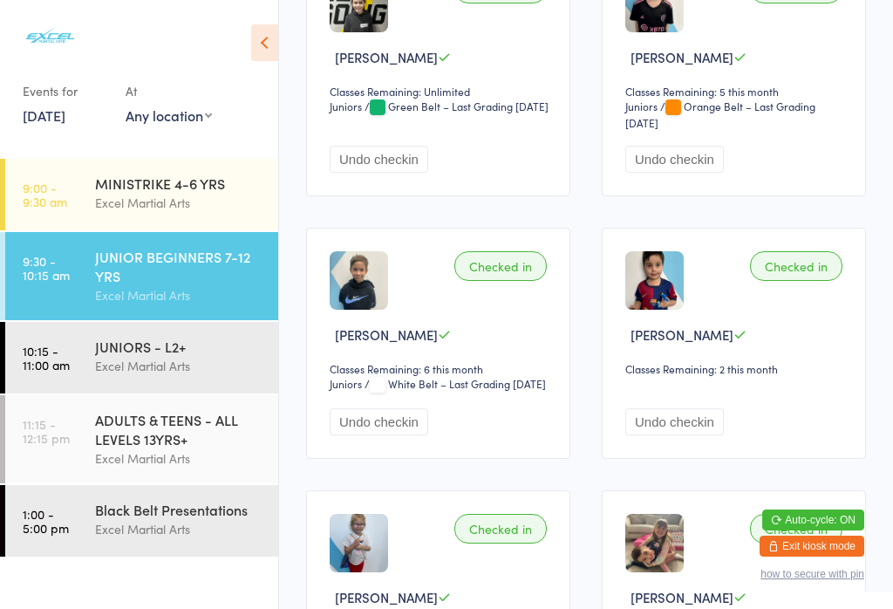
click at [175, 433] on div "ADULTS & TEENS - ALL LEVELS 13YRS+" at bounding box center [179, 429] width 168 height 38
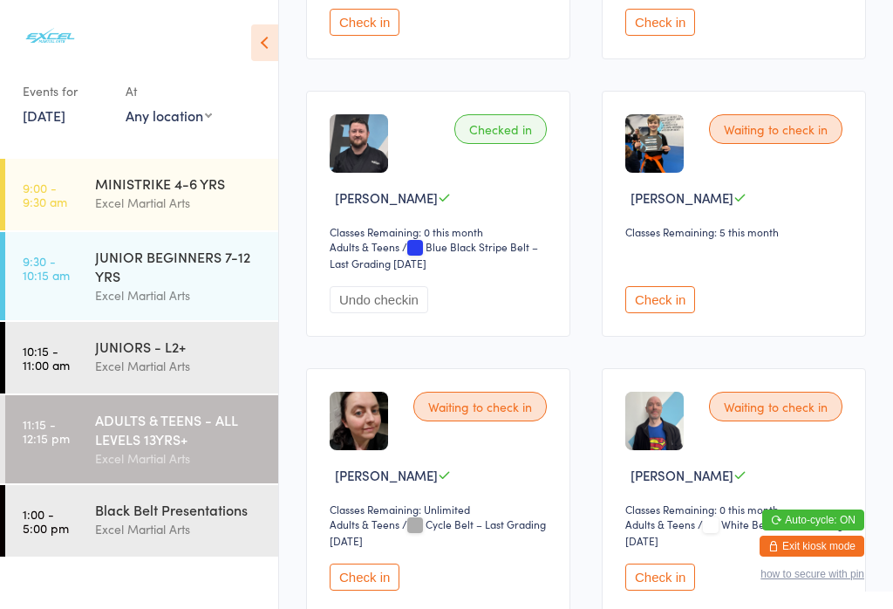
scroll to position [964, 0]
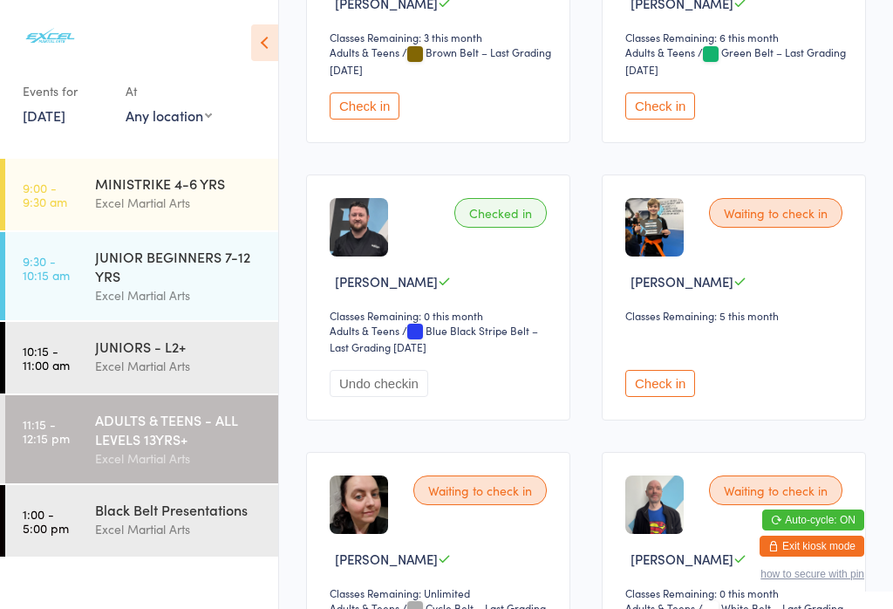
click at [194, 281] on div "JUNIOR BEGINNERS 7-12 YRS" at bounding box center [179, 266] width 168 height 38
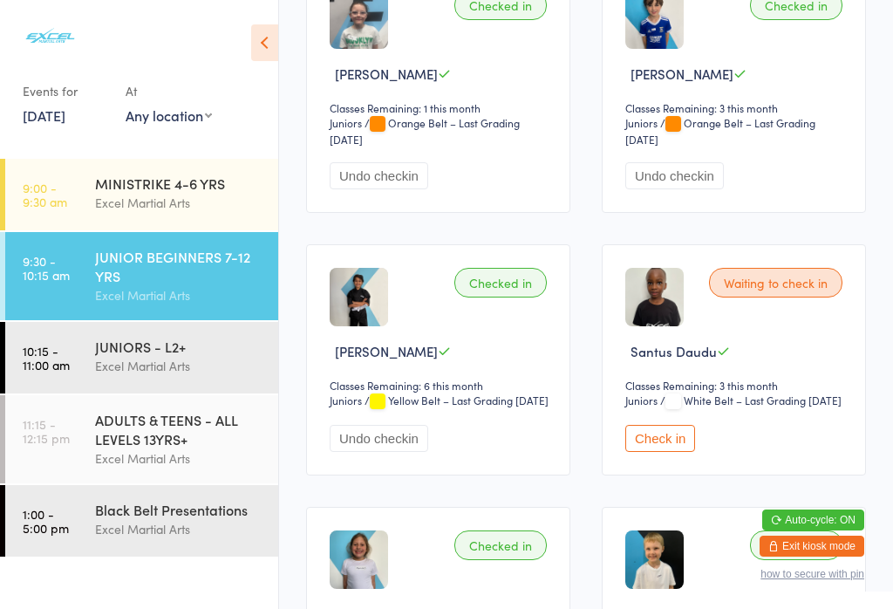
scroll to position [1718, 0]
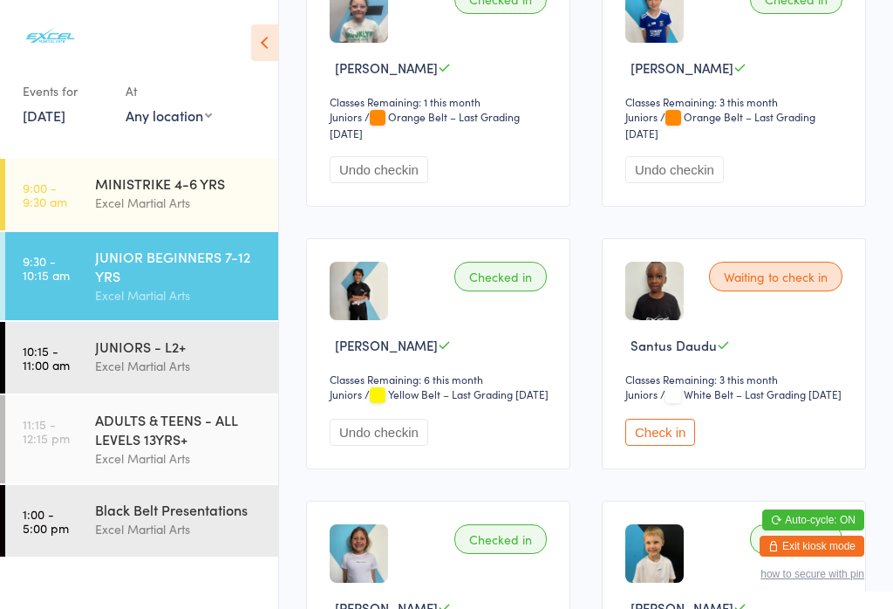
click at [671, 446] on button "Check in" at bounding box center [660, 432] width 70 height 27
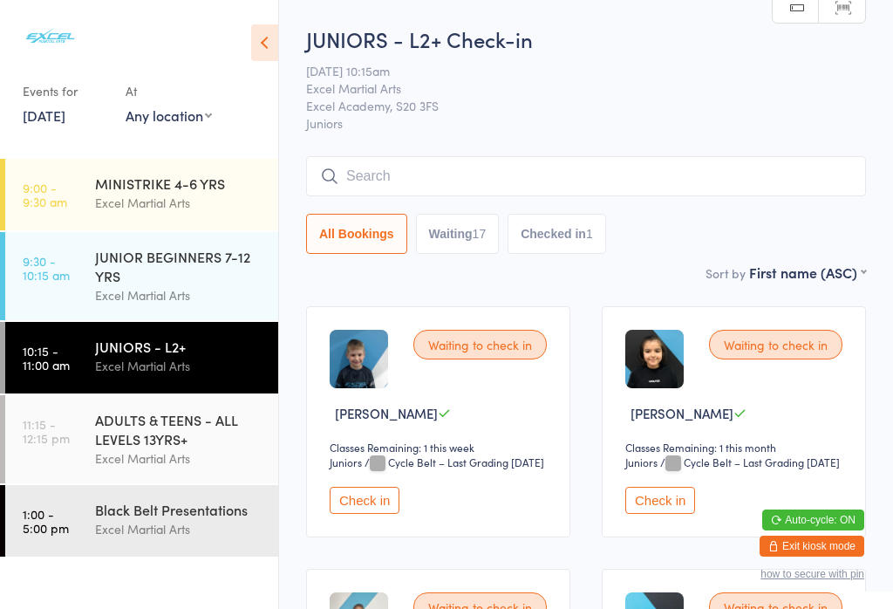
click at [583, 185] on input "search" at bounding box center [586, 176] width 560 height 40
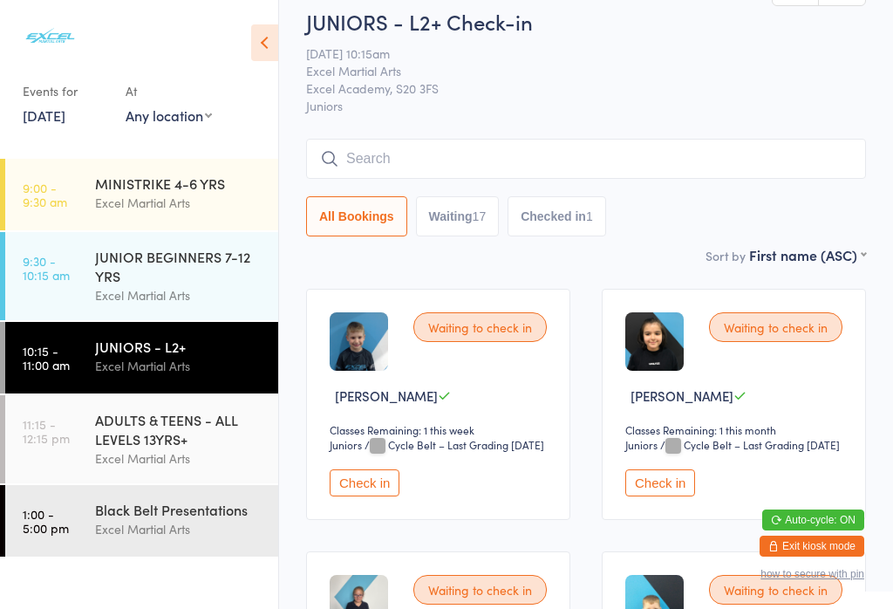
scroll to position [158, 0]
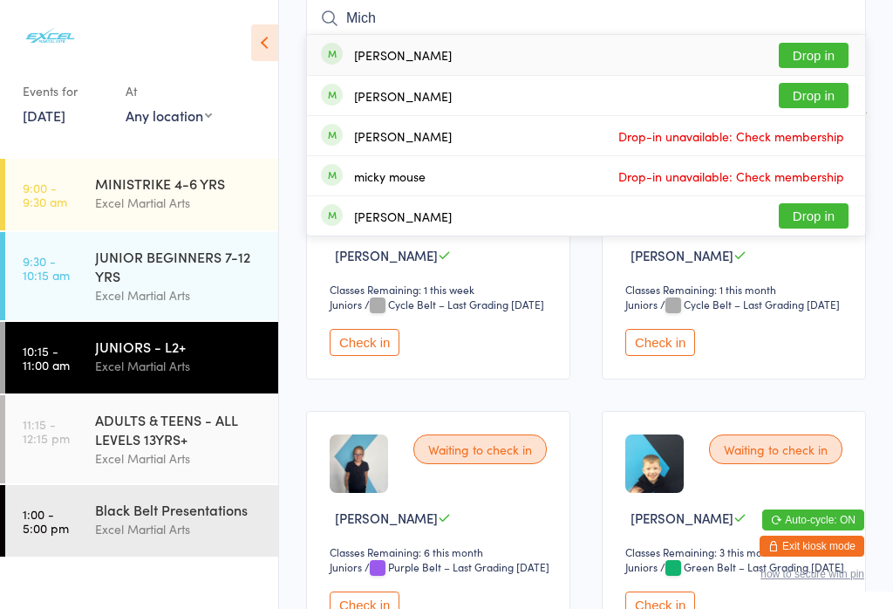
type input "Mich"
click at [477, 140] on div "[PERSON_NAME] Drop-in unavailable: Check membership" at bounding box center [586, 135] width 558 height 39
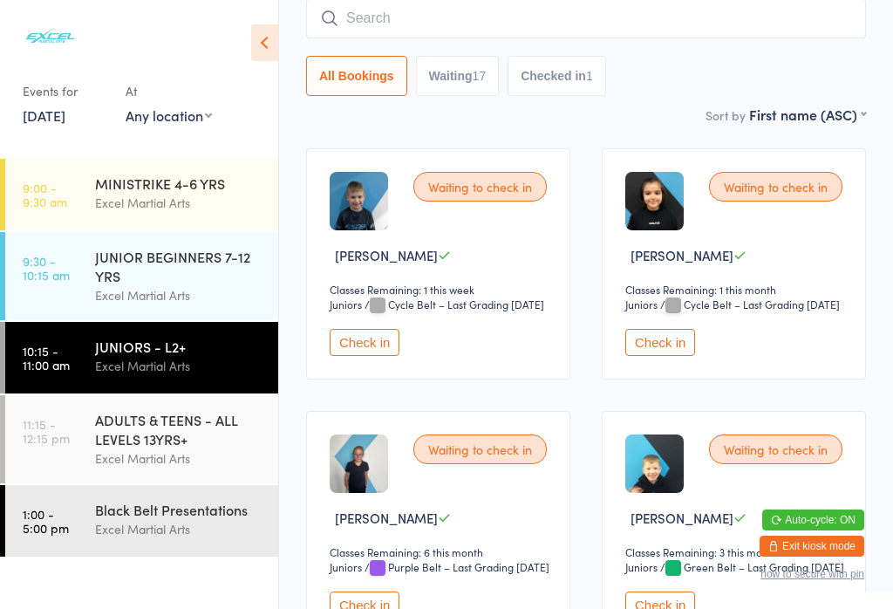
click at [453, 24] on input "search" at bounding box center [586, 18] width 560 height 40
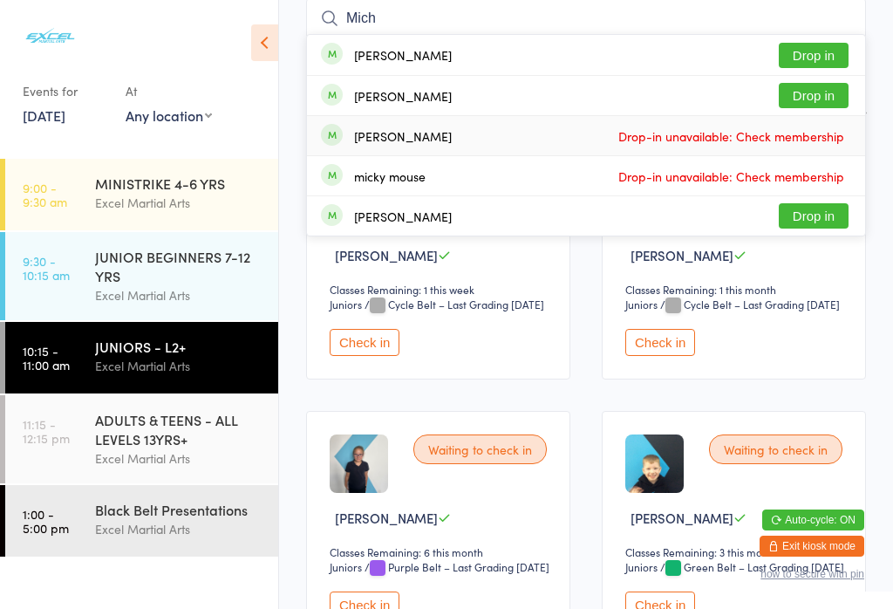
type input "Mich"
click at [765, 147] on span "Drop-in unavailable: Check membership" at bounding box center [731, 136] width 235 height 26
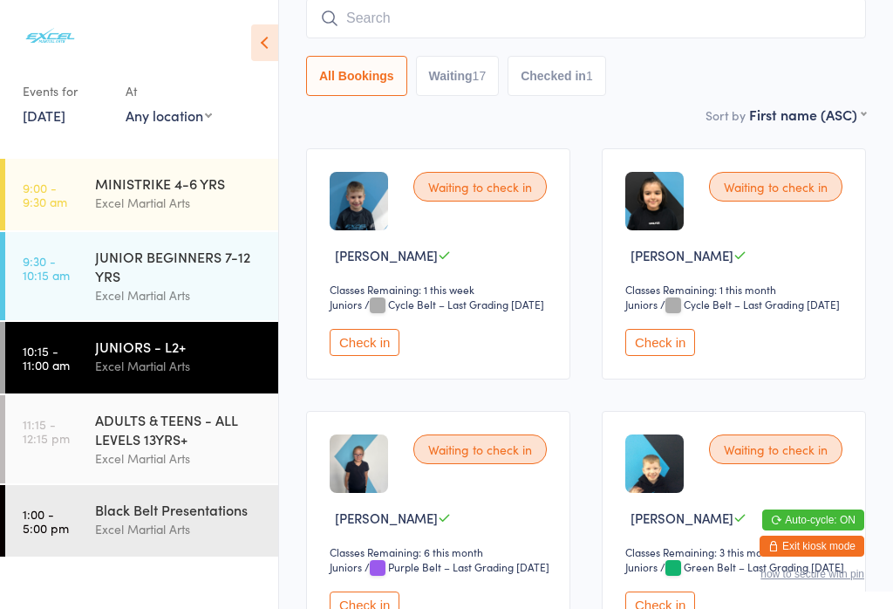
click at [664, 356] on button "Check in" at bounding box center [660, 342] width 70 height 27
click at [368, 17] on input "search" at bounding box center [586, 18] width 560 height 40
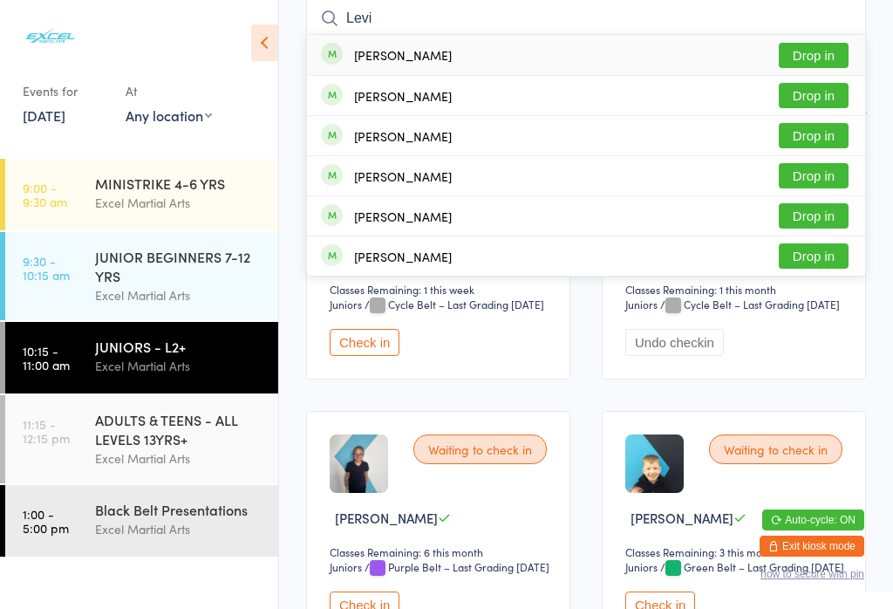
type input "Levi"
click at [818, 54] on button "Drop in" at bounding box center [814, 55] width 70 height 25
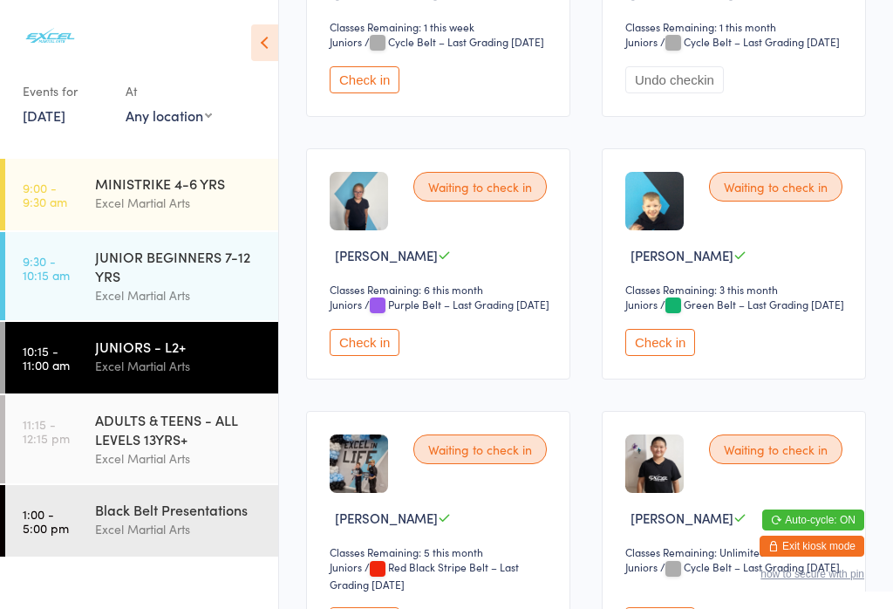
scroll to position [417, 0]
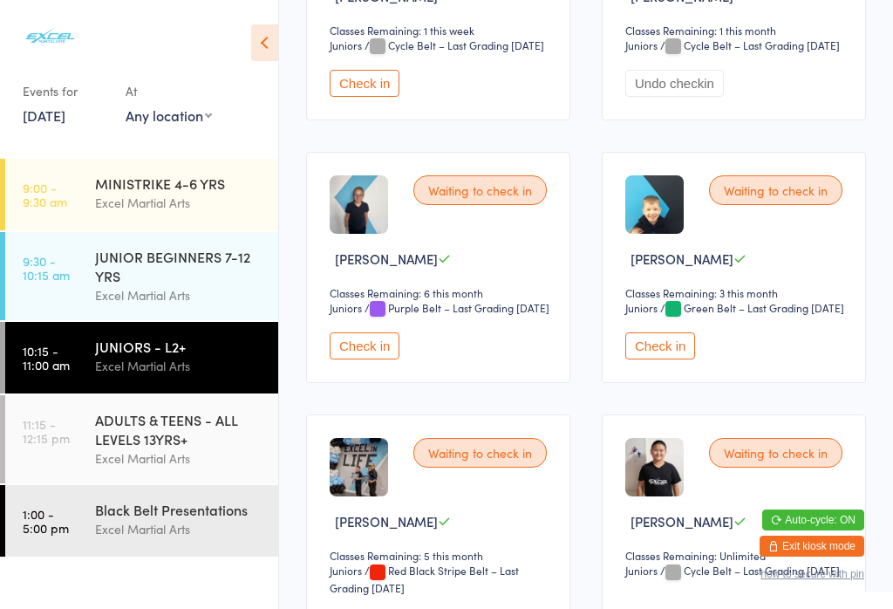
click at [381, 97] on button "Check in" at bounding box center [365, 83] width 70 height 27
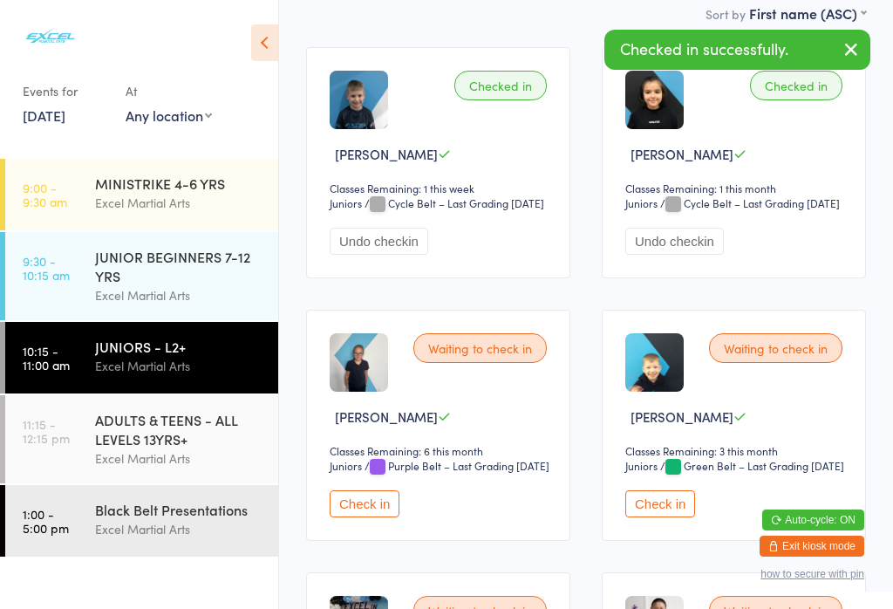
scroll to position [263, 0]
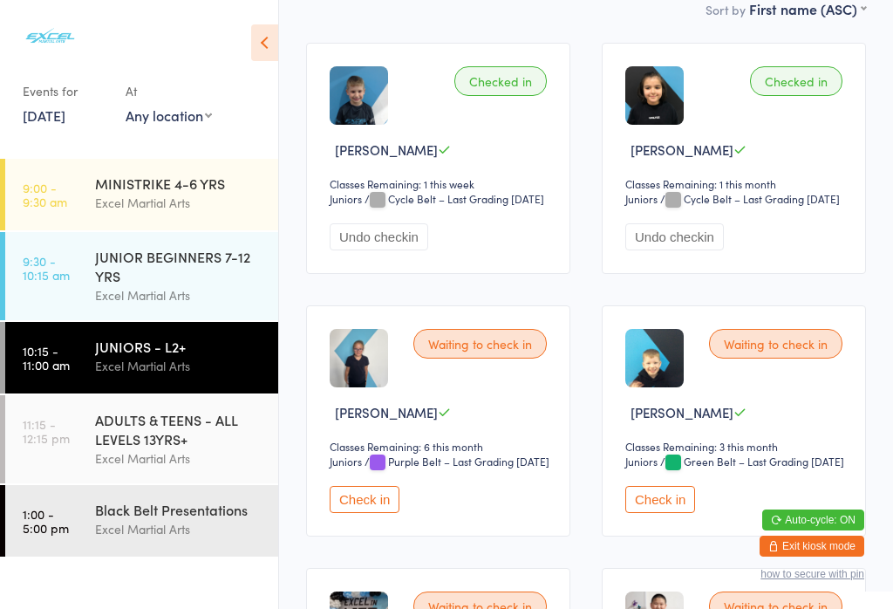
click at [658, 513] on button "Check in" at bounding box center [660, 499] width 70 height 27
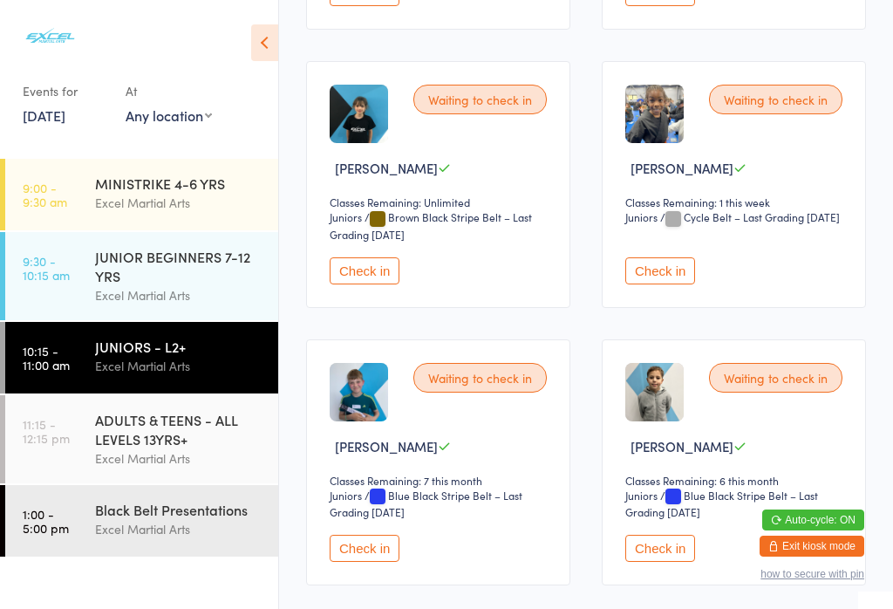
scroll to position [2117, 0]
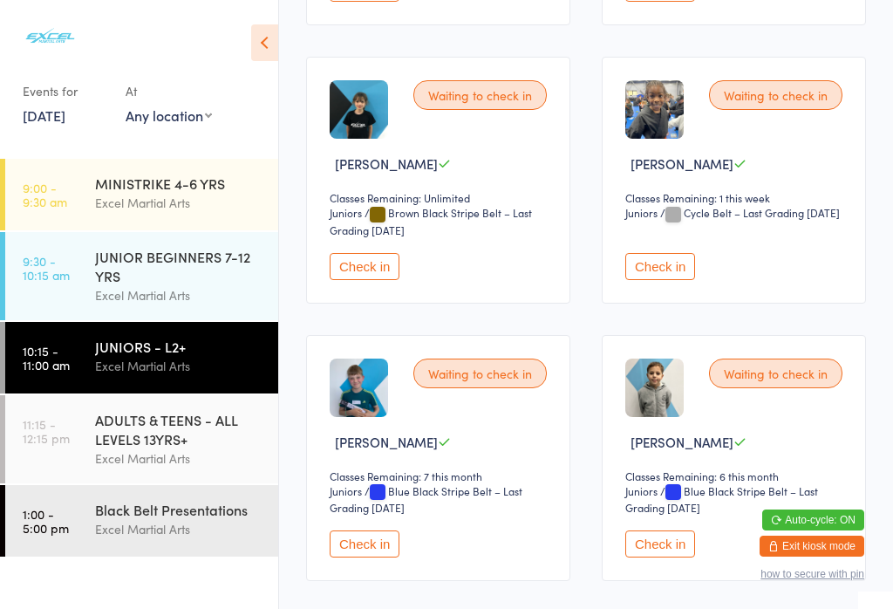
click at [674, 280] on button "Check in" at bounding box center [660, 266] width 70 height 27
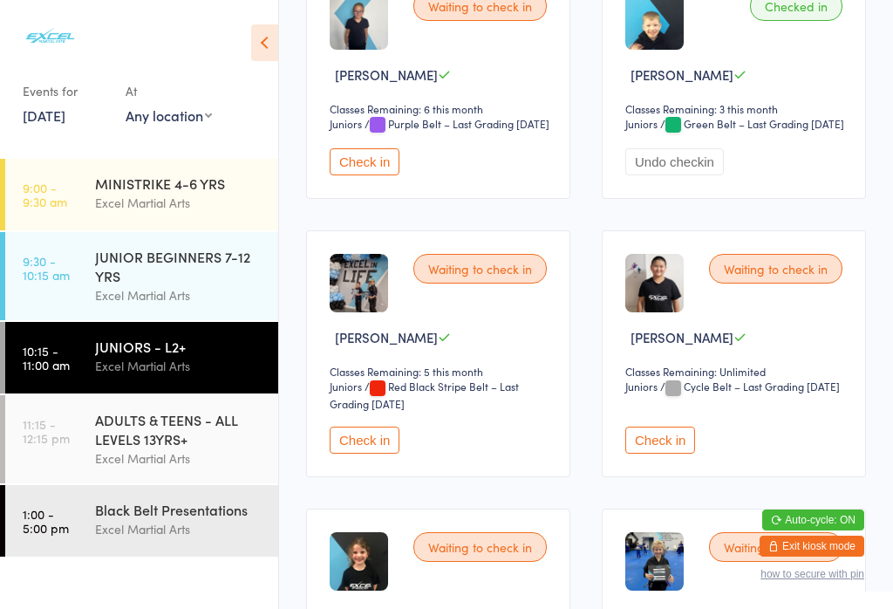
scroll to position [600, 0]
click at [366, 454] on button "Check in" at bounding box center [365, 440] width 70 height 27
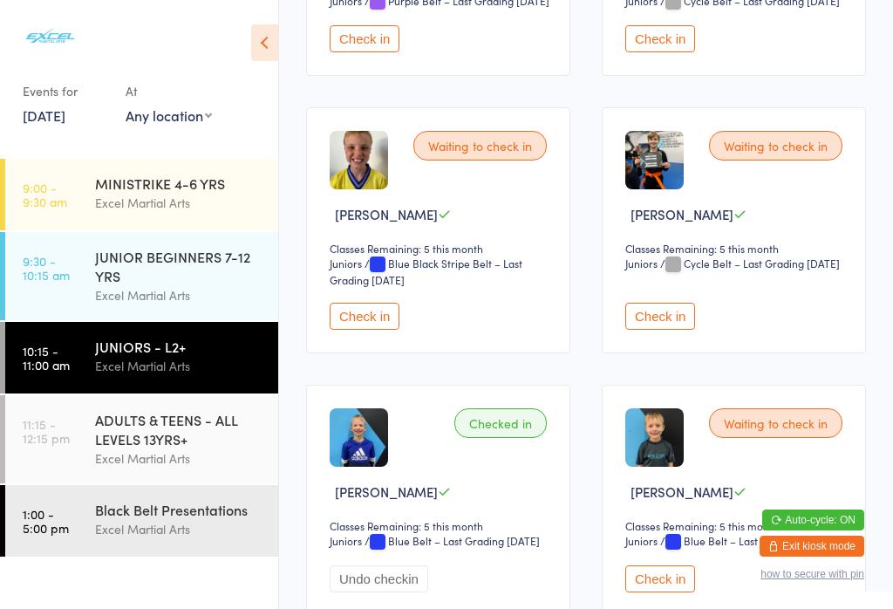
scroll to position [1270, 0]
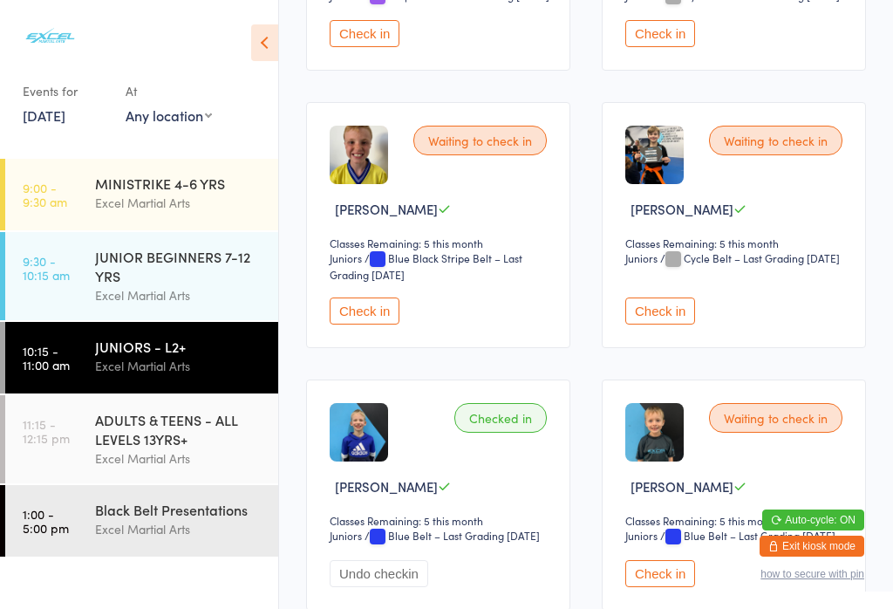
click at [654, 324] on button "Check in" at bounding box center [660, 310] width 70 height 27
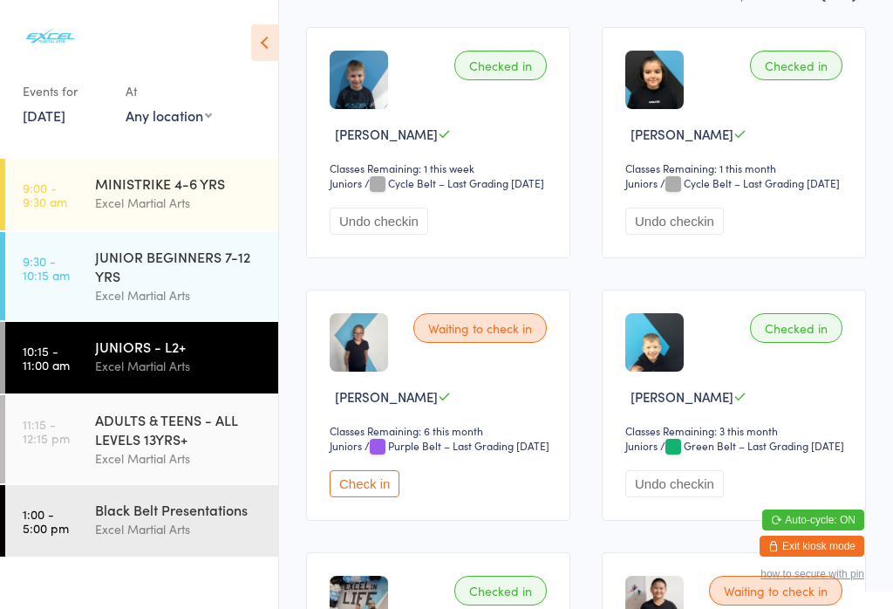
scroll to position [281, 0]
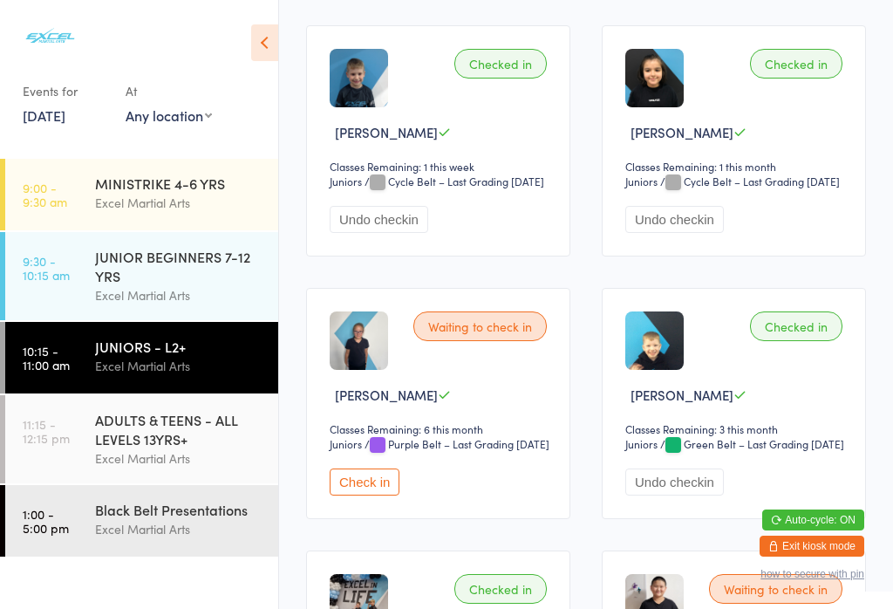
click at [351, 495] on button "Check in" at bounding box center [365, 481] width 70 height 27
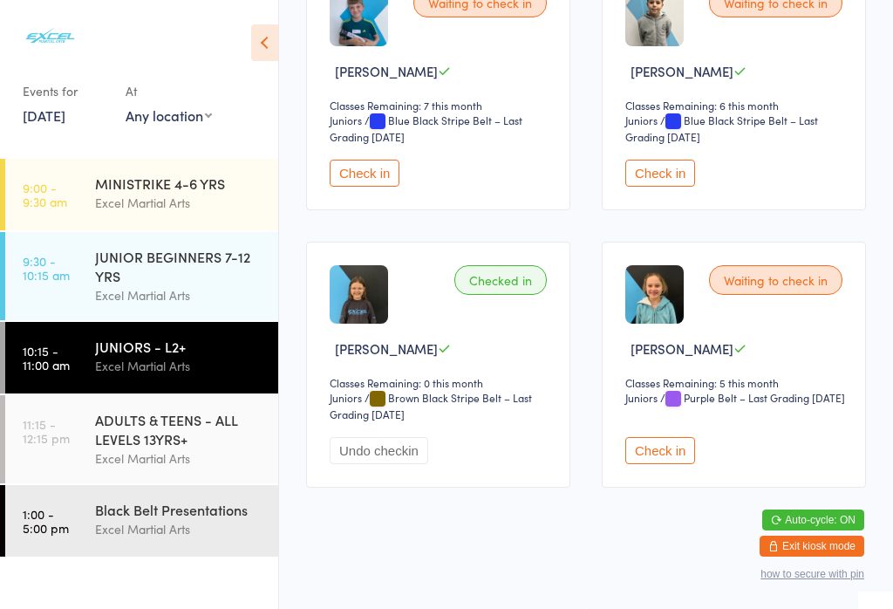
scroll to position [2604, 0]
click at [664, 464] on button "Check in" at bounding box center [660, 450] width 70 height 27
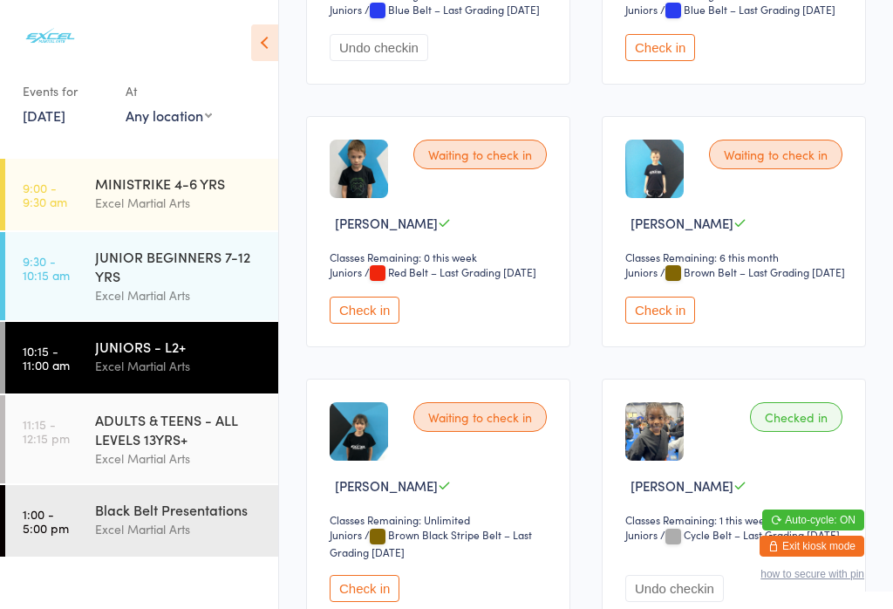
scroll to position [1790, 0]
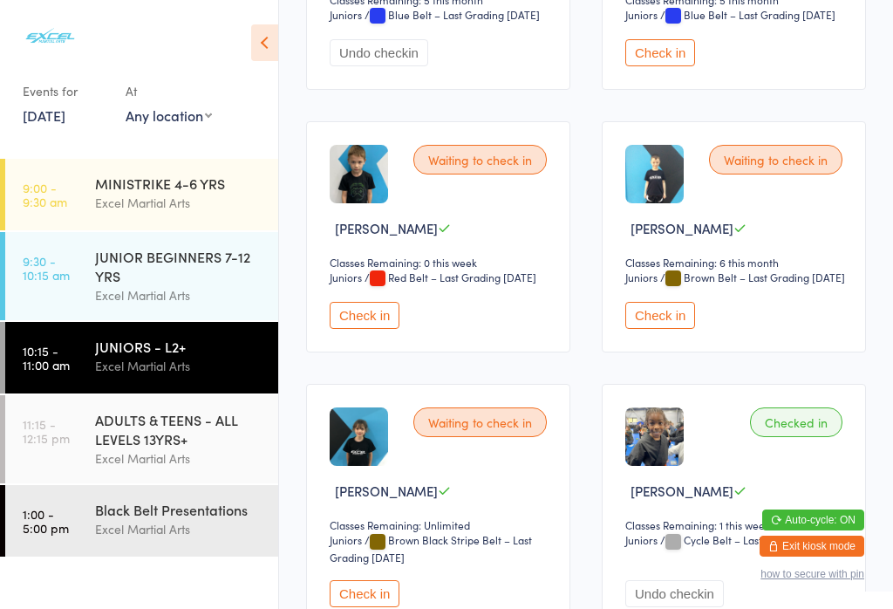
click at [372, 329] on button "Check in" at bounding box center [365, 315] width 70 height 27
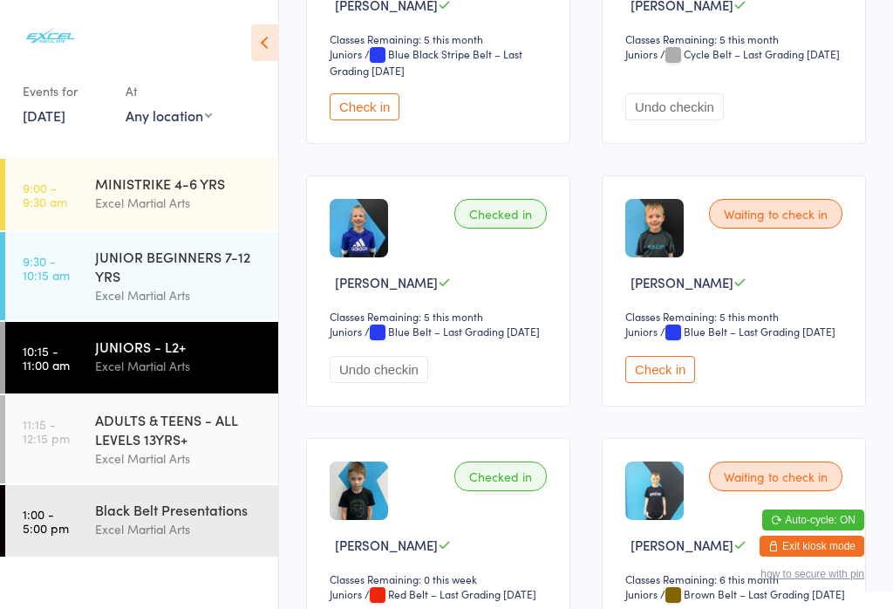
scroll to position [1469, 0]
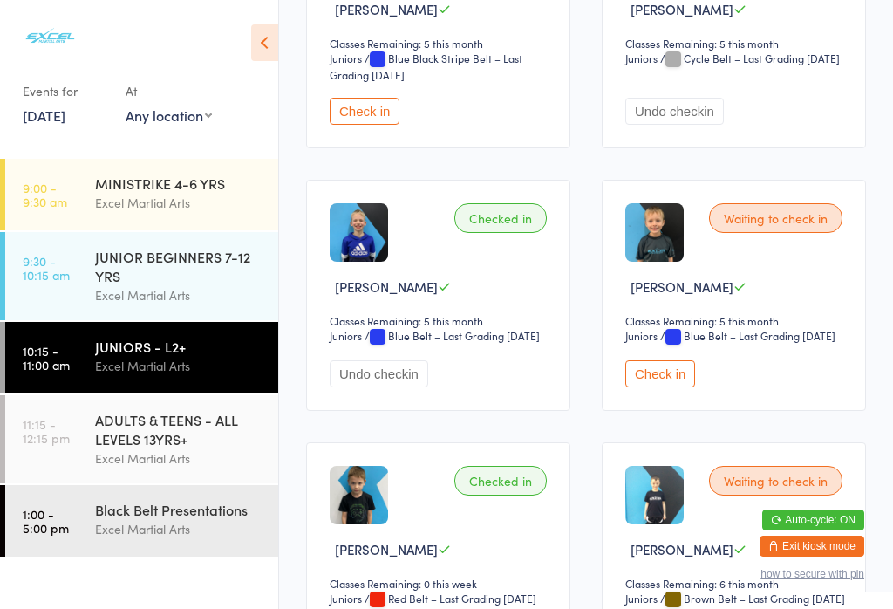
click at [374, 125] on button "Check in" at bounding box center [365, 111] width 70 height 27
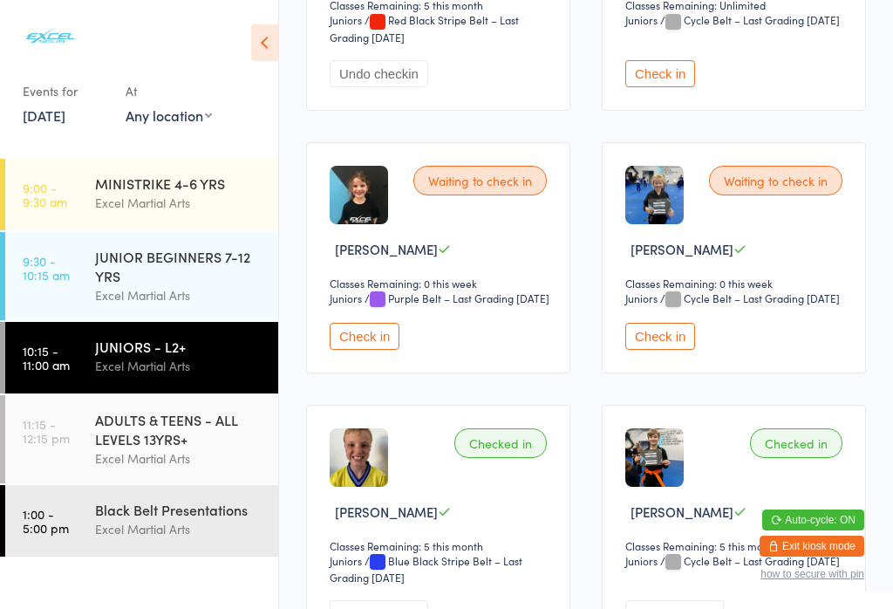
scroll to position [1006, 0]
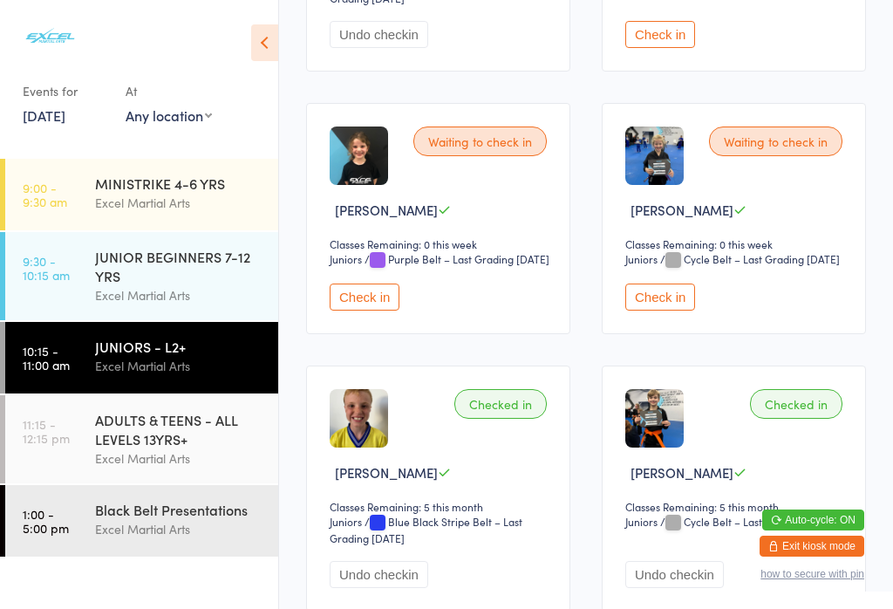
click at [369, 310] on button "Check in" at bounding box center [365, 296] width 70 height 27
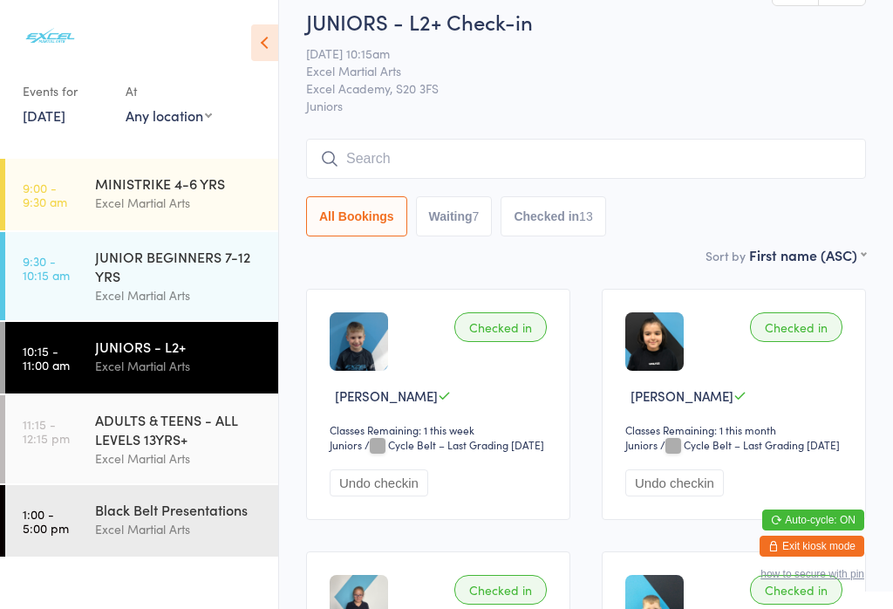
scroll to position [20, 0]
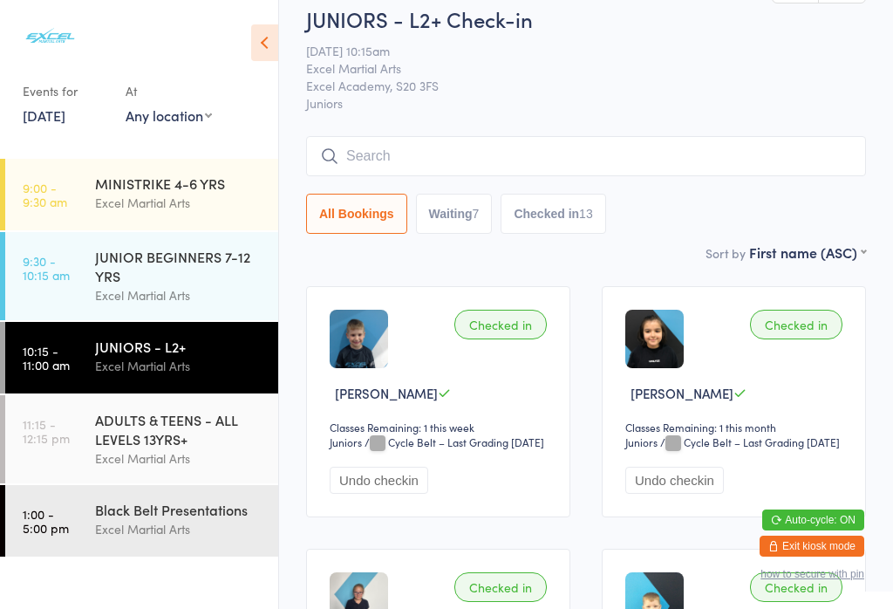
click at [372, 141] on input "search" at bounding box center [586, 156] width 560 height 40
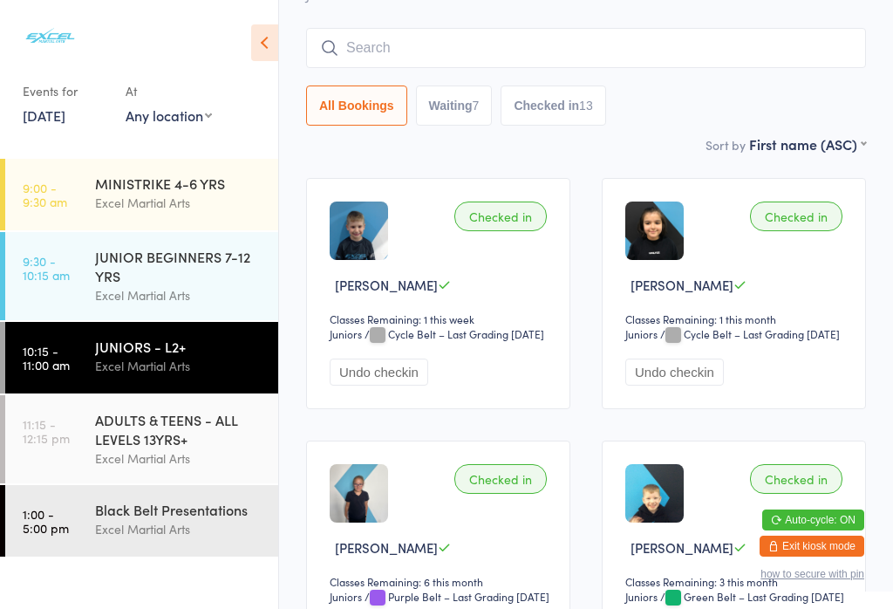
scroll to position [158, 0]
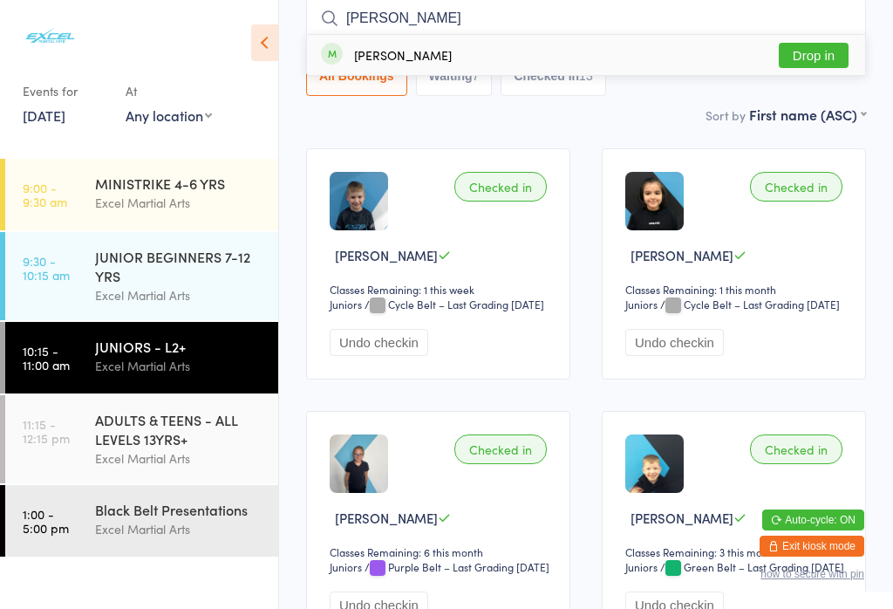
type input "Freya"
click at [404, 17] on input "freya" at bounding box center [586, 18] width 560 height 40
click at [398, 12] on input "freya" at bounding box center [586, 18] width 560 height 40
type input "f"
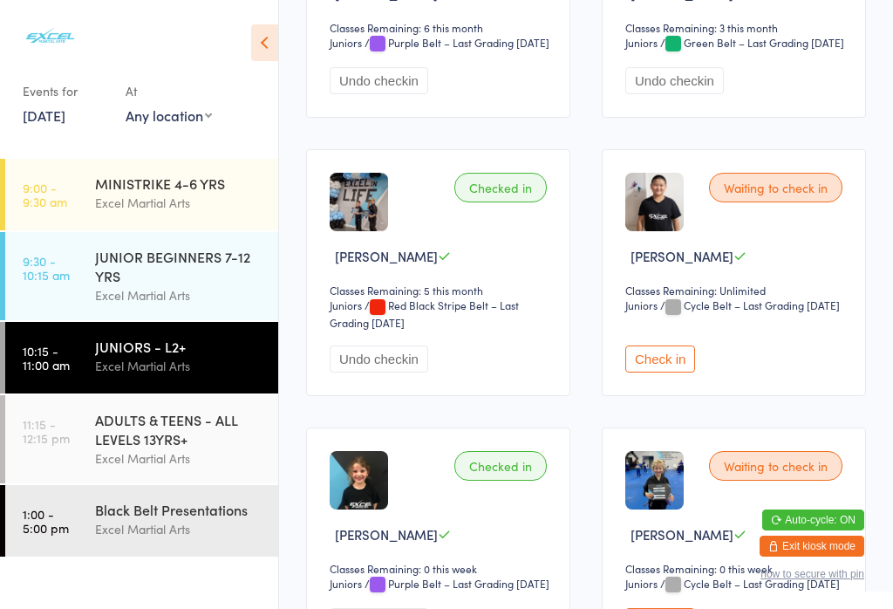
scroll to position [687, 0]
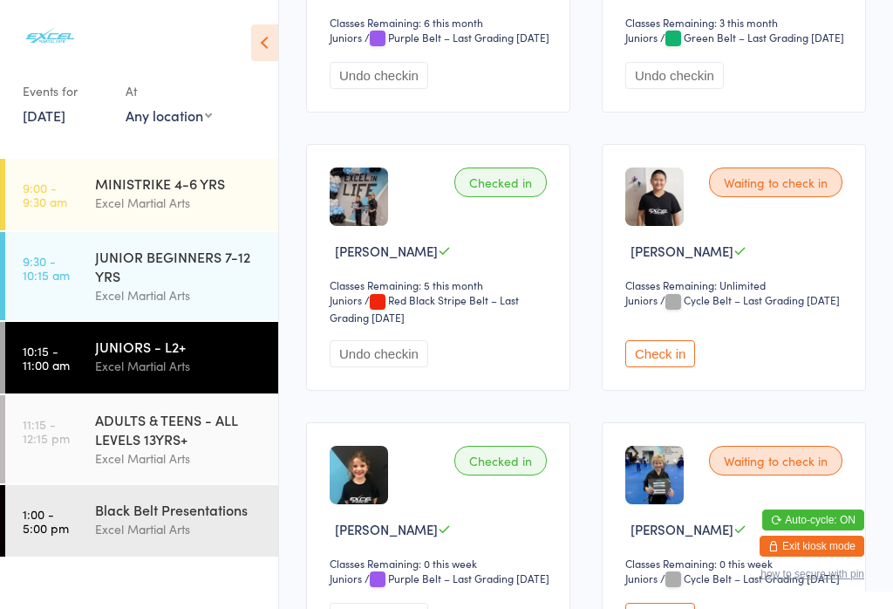
click at [146, 410] on div "ADULTS & TEENS - ALL LEVELS 13YRS+" at bounding box center [179, 429] width 168 height 38
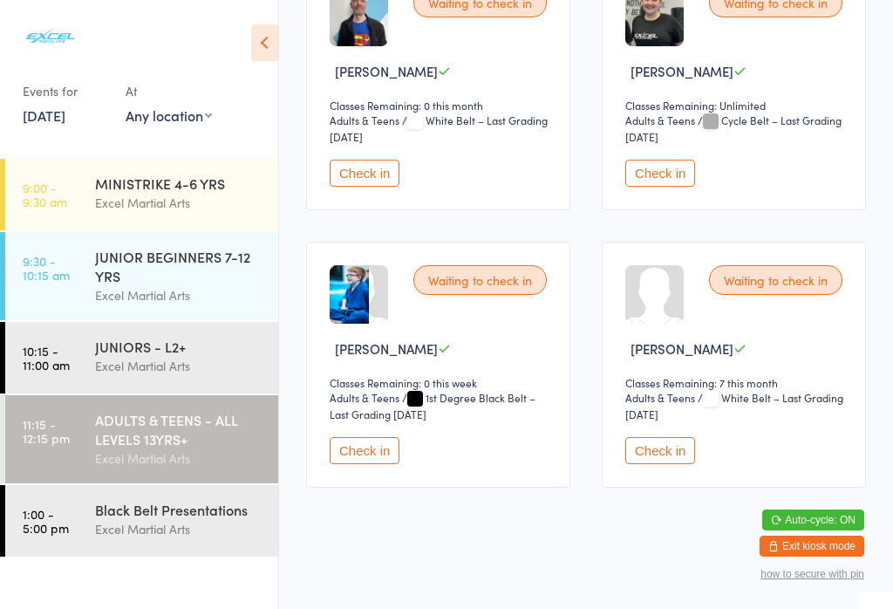
scroll to position [1764, 0]
click at [678, 186] on button "Check in" at bounding box center [660, 173] width 70 height 27
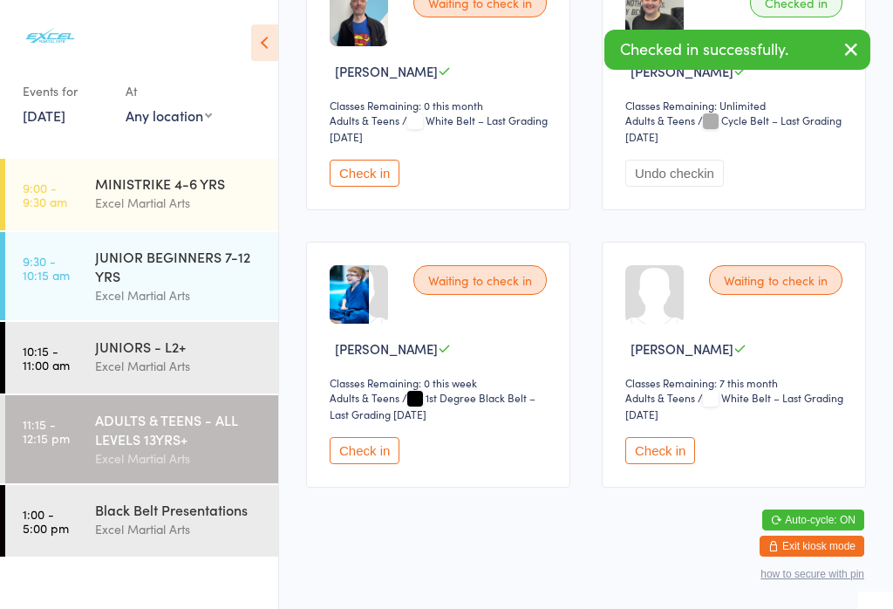
click at [146, 351] on div "JUNIORS - L2+" at bounding box center [179, 346] width 168 height 19
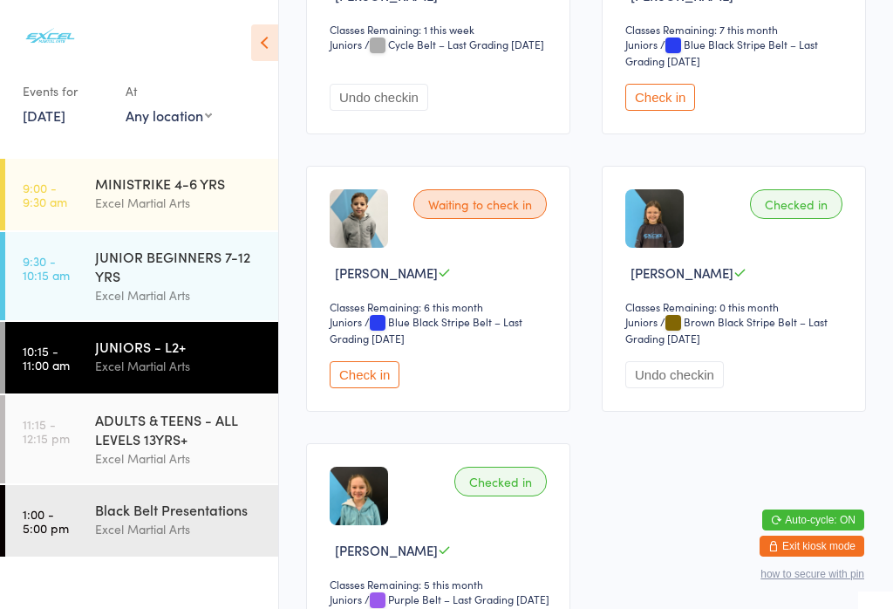
scroll to position [2466, 0]
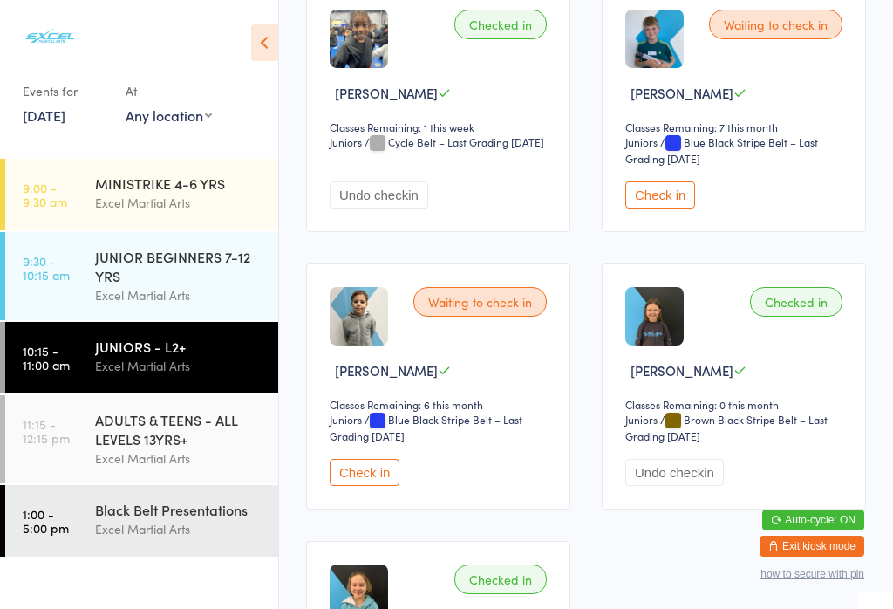
click at [646, 208] on button "Check in" at bounding box center [660, 194] width 70 height 27
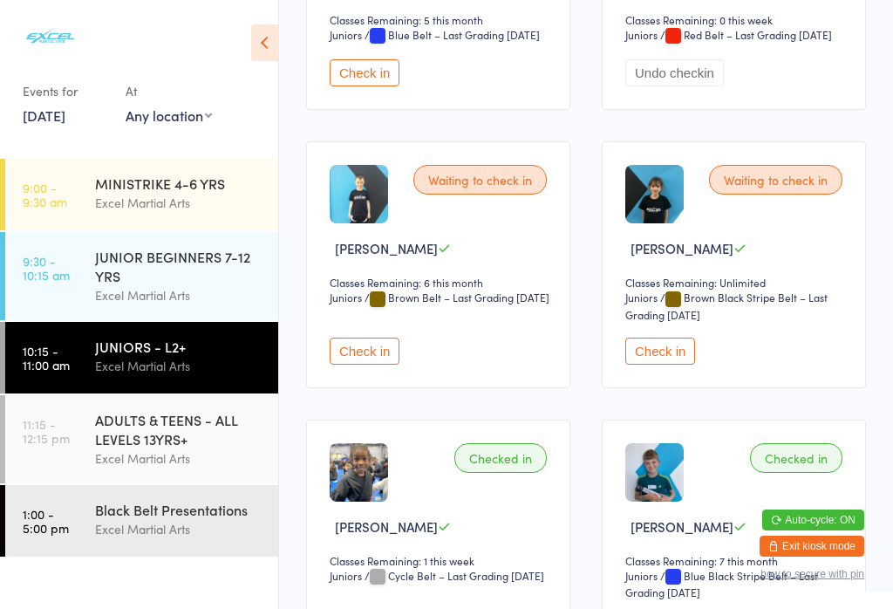
scroll to position [2032, 0]
click at [364, 365] on button "Check in" at bounding box center [365, 351] width 70 height 27
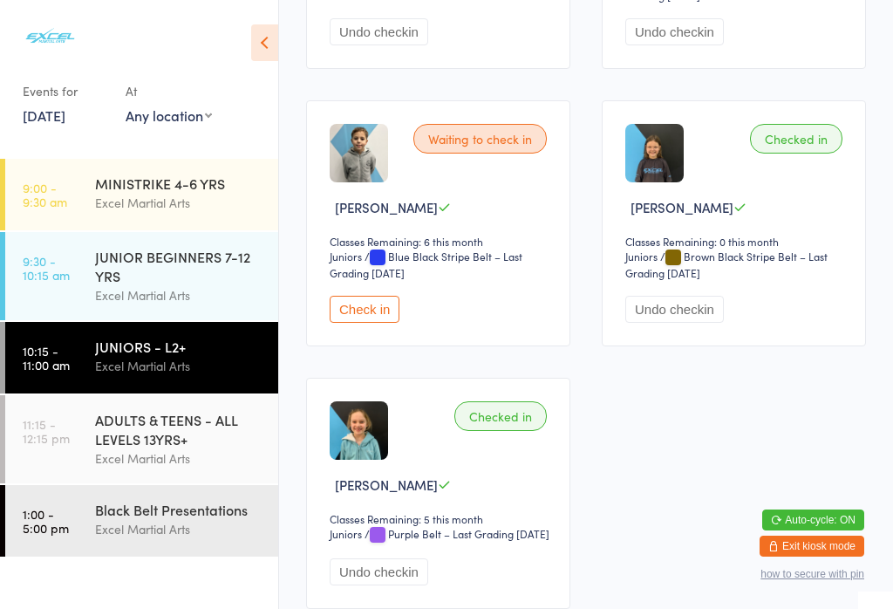
scroll to position [2632, 0]
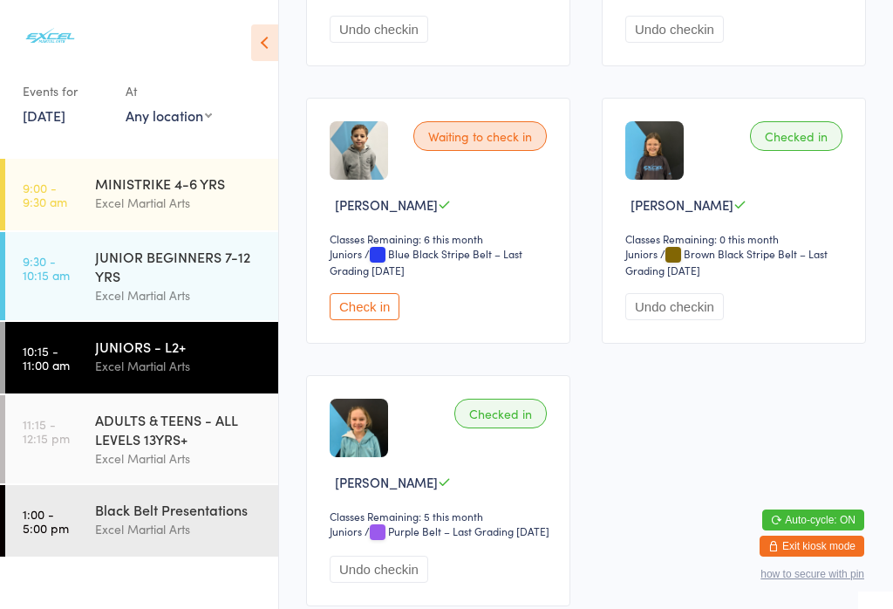
click at [364, 320] on button "Check in" at bounding box center [365, 306] width 70 height 27
